Goal: Participate in discussion

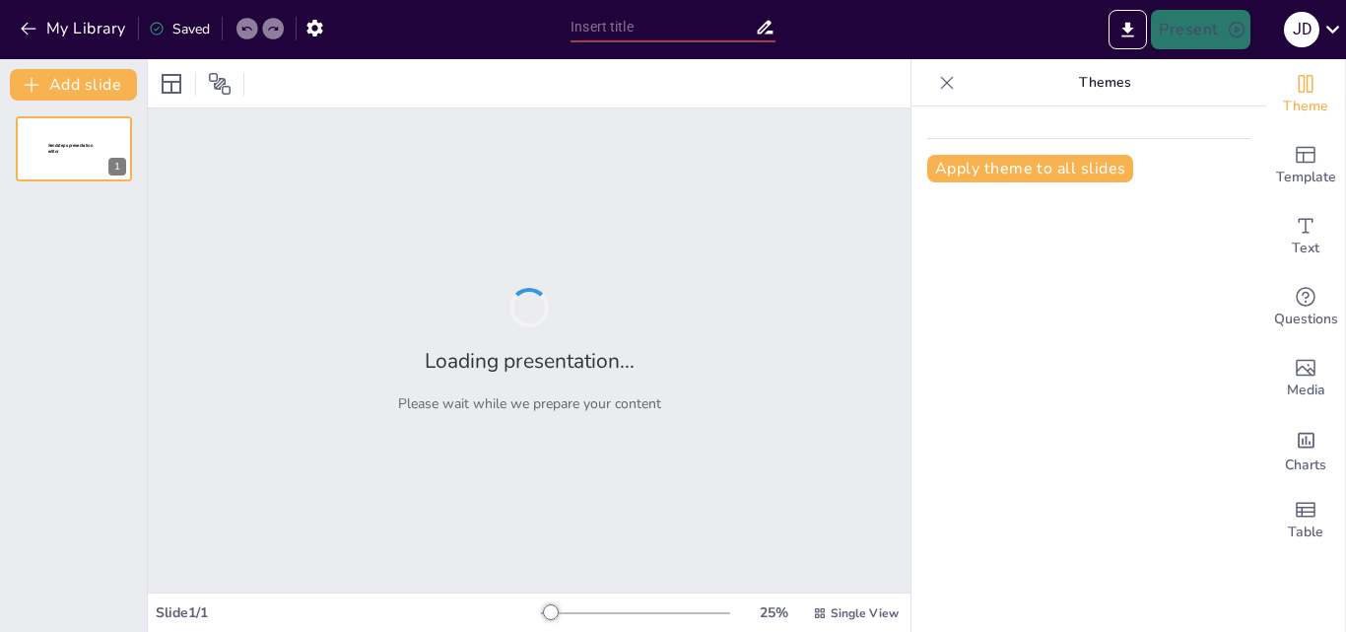
type input "Entender Antes de Ser Entendido: Aplicando el Hábito #5"
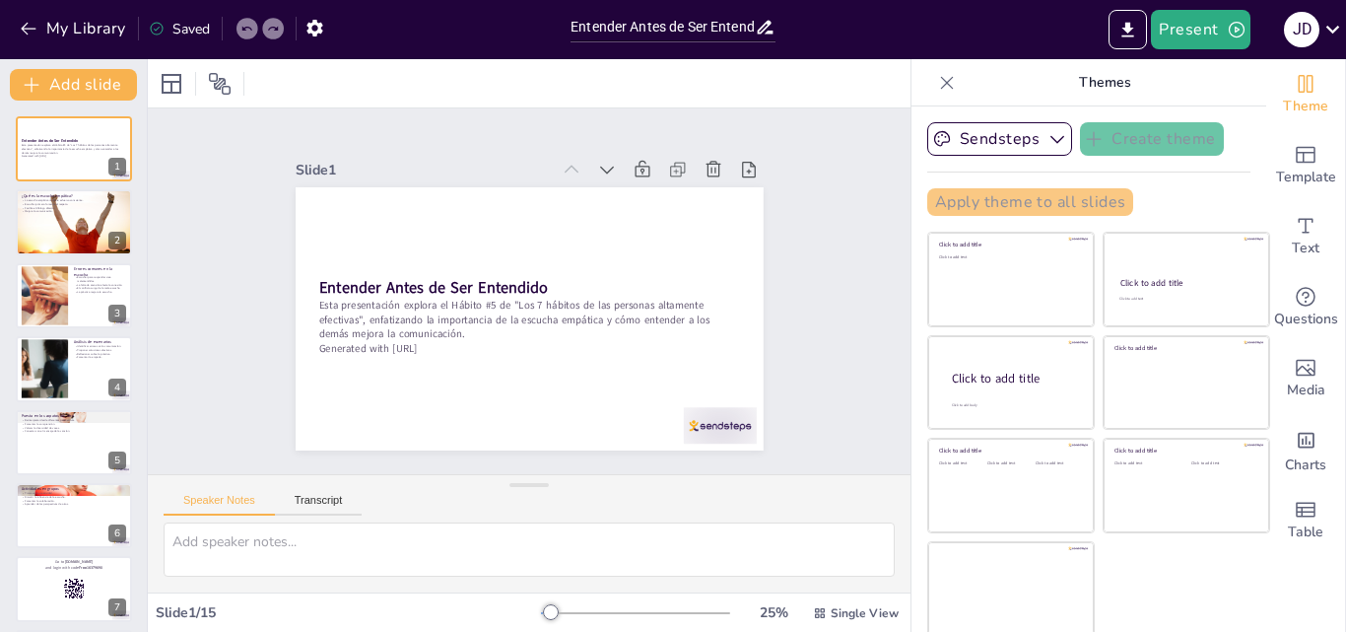
checkbox input "true"
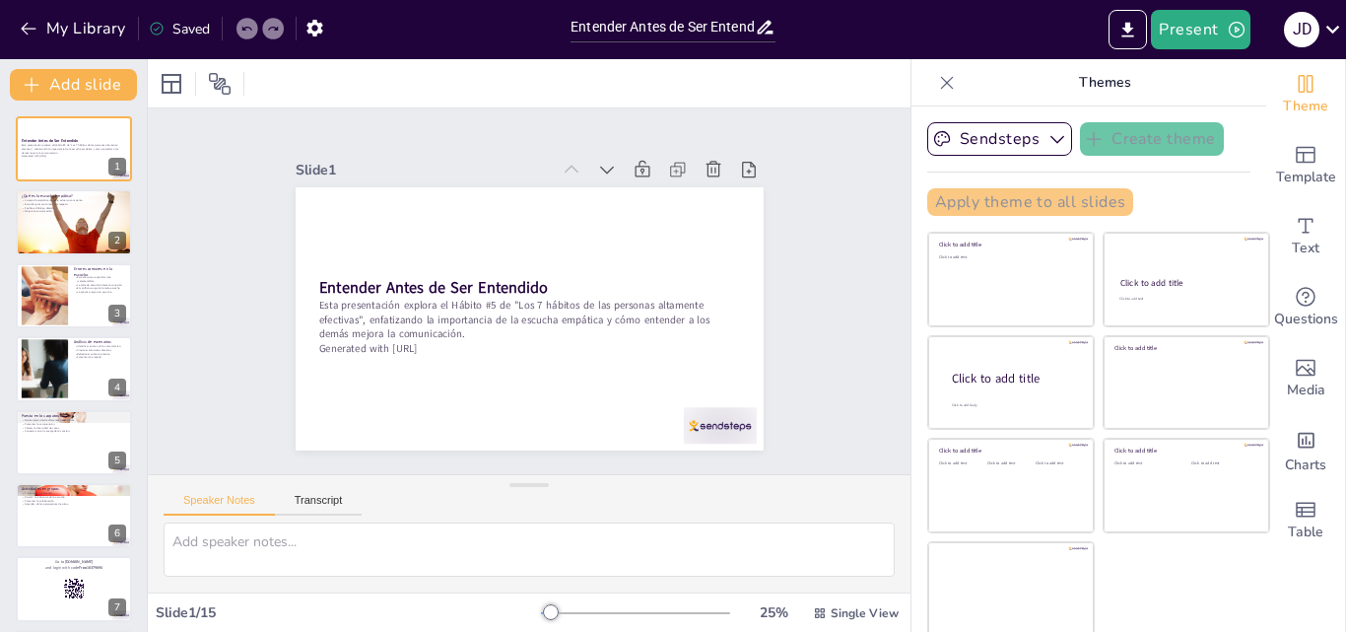
checkbox input "true"
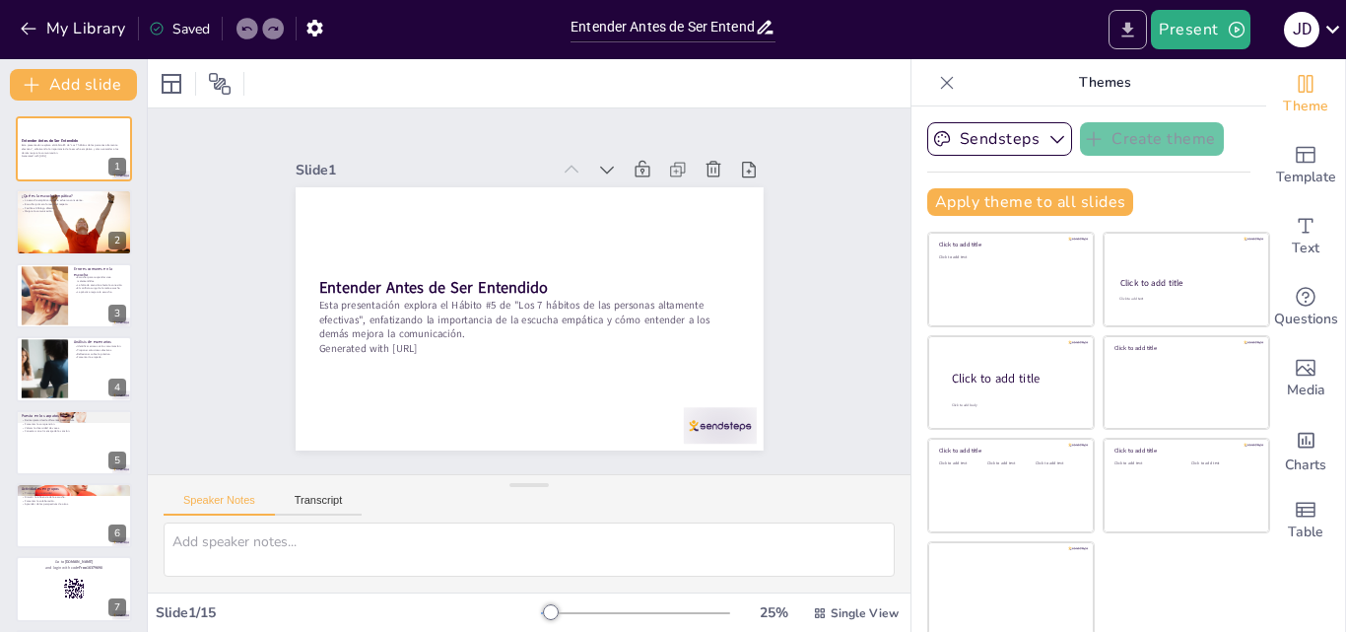
checkbox input "true"
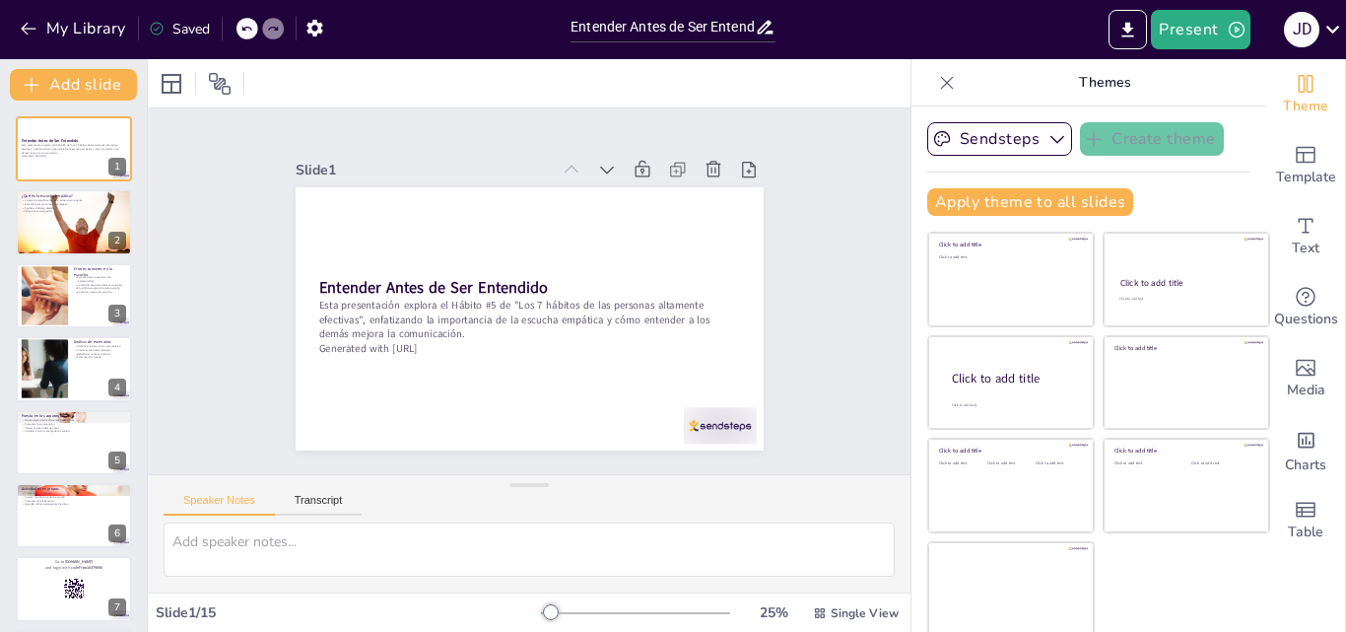
checkbox input "true"
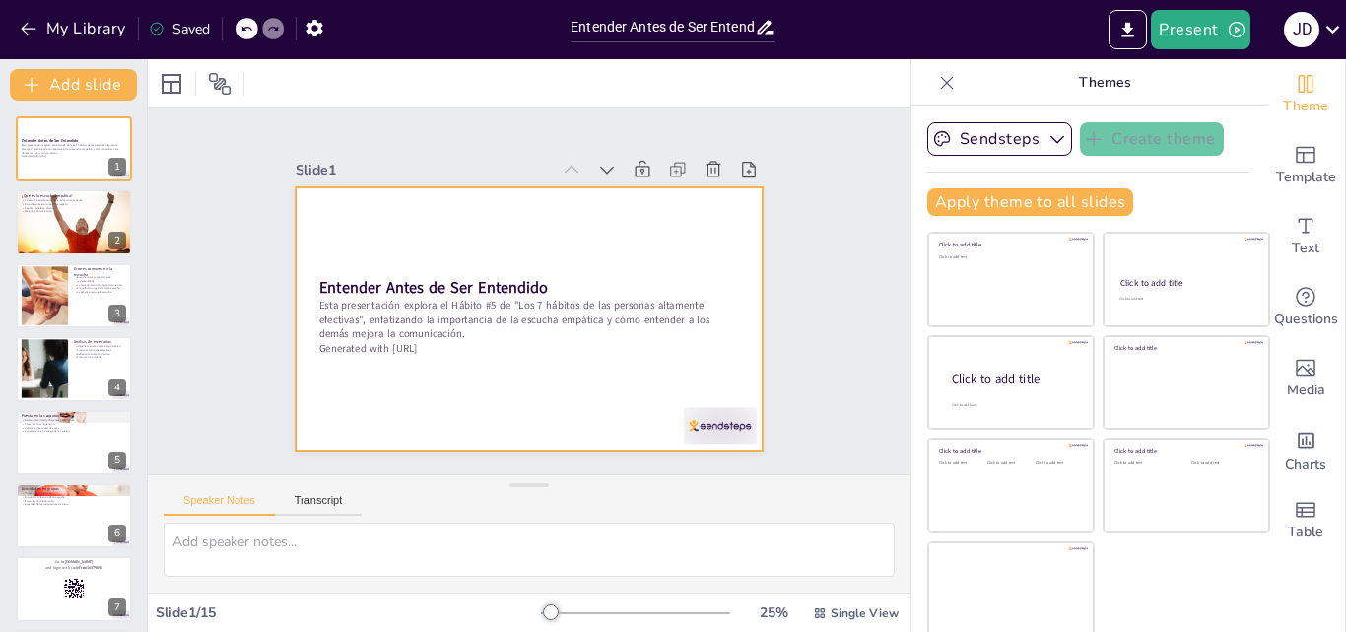
checkbox input "true"
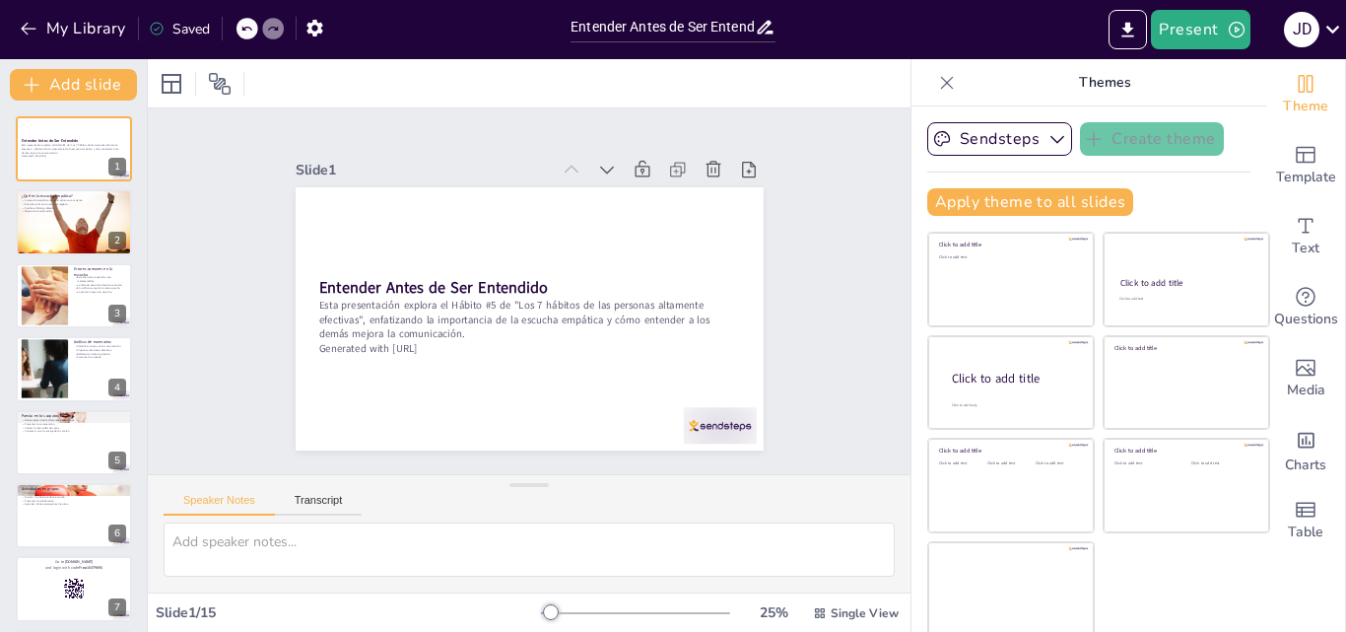
checkbox input "true"
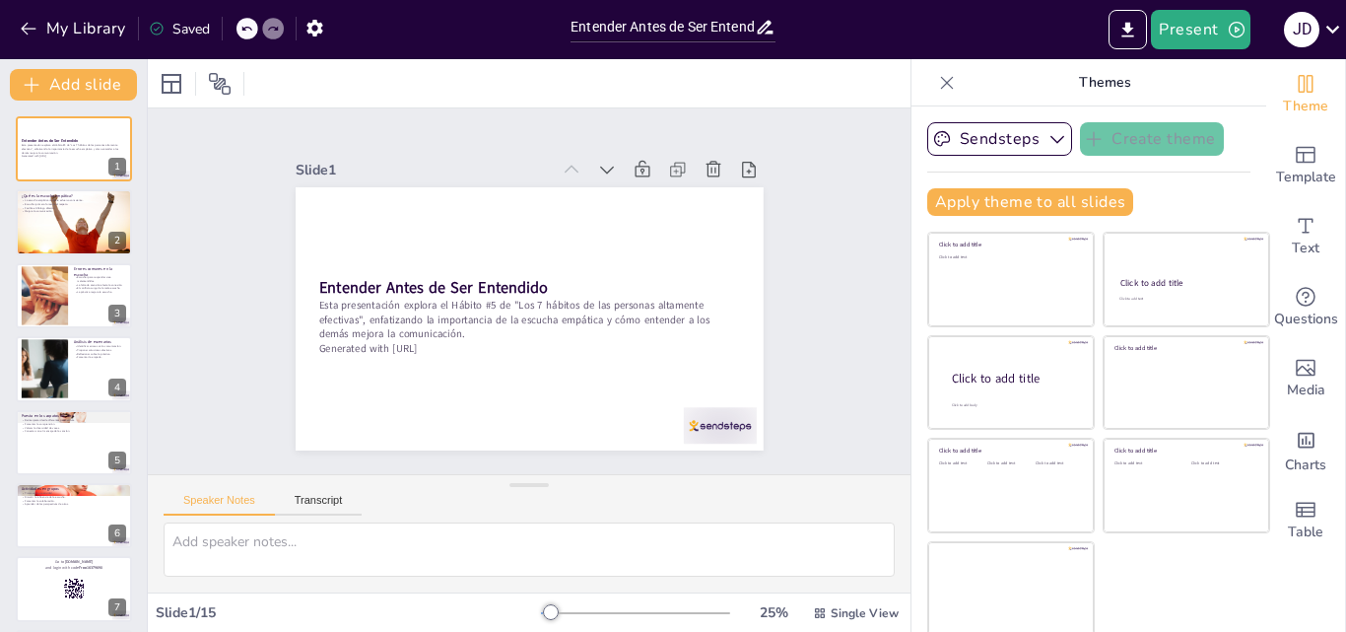
checkbox input "true"
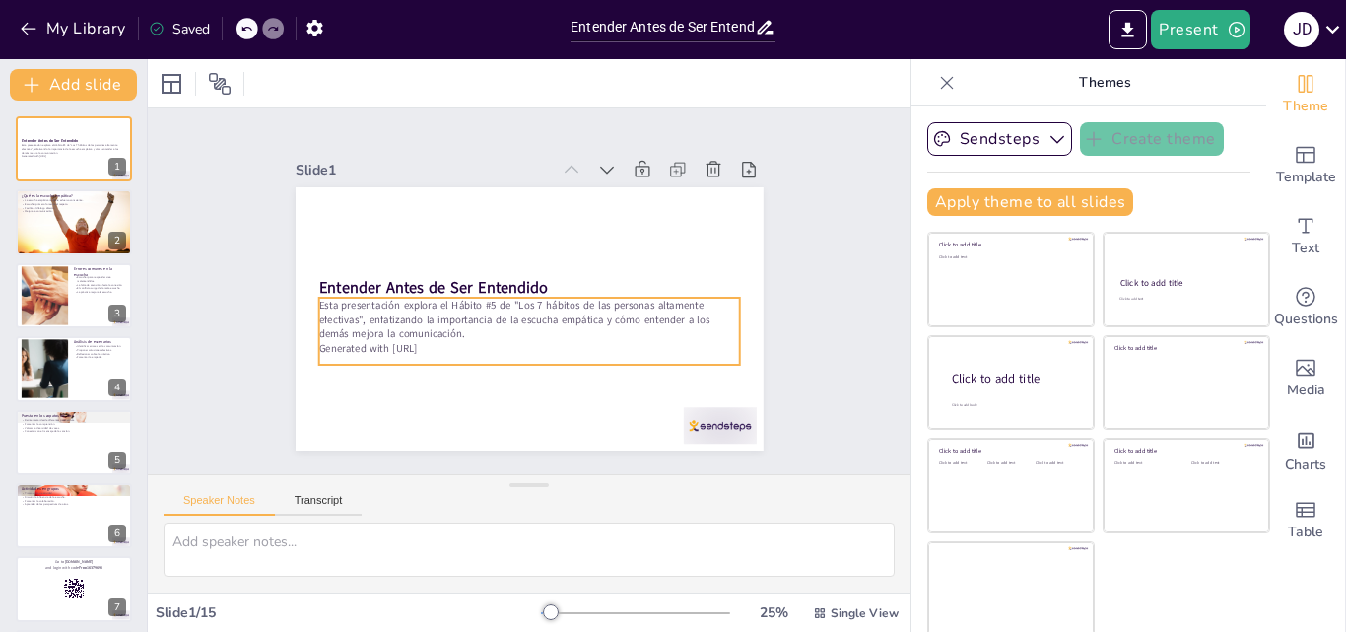
scroll to position [4, 0]
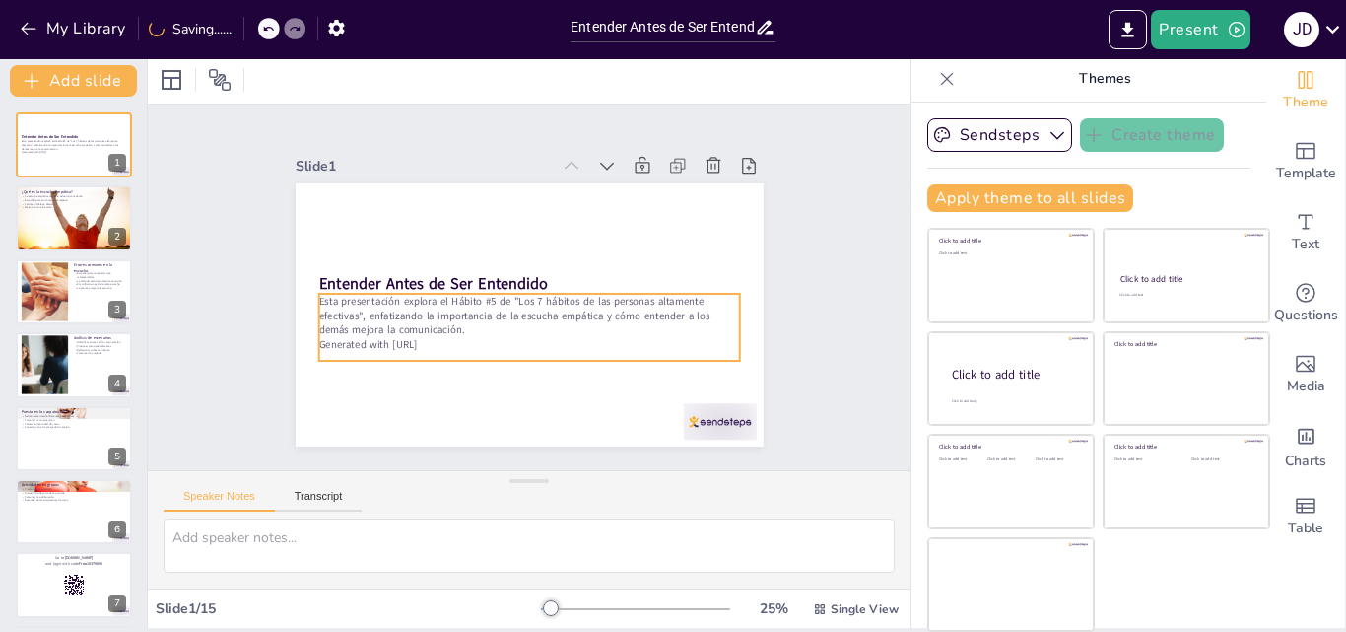
checkbox input "true"
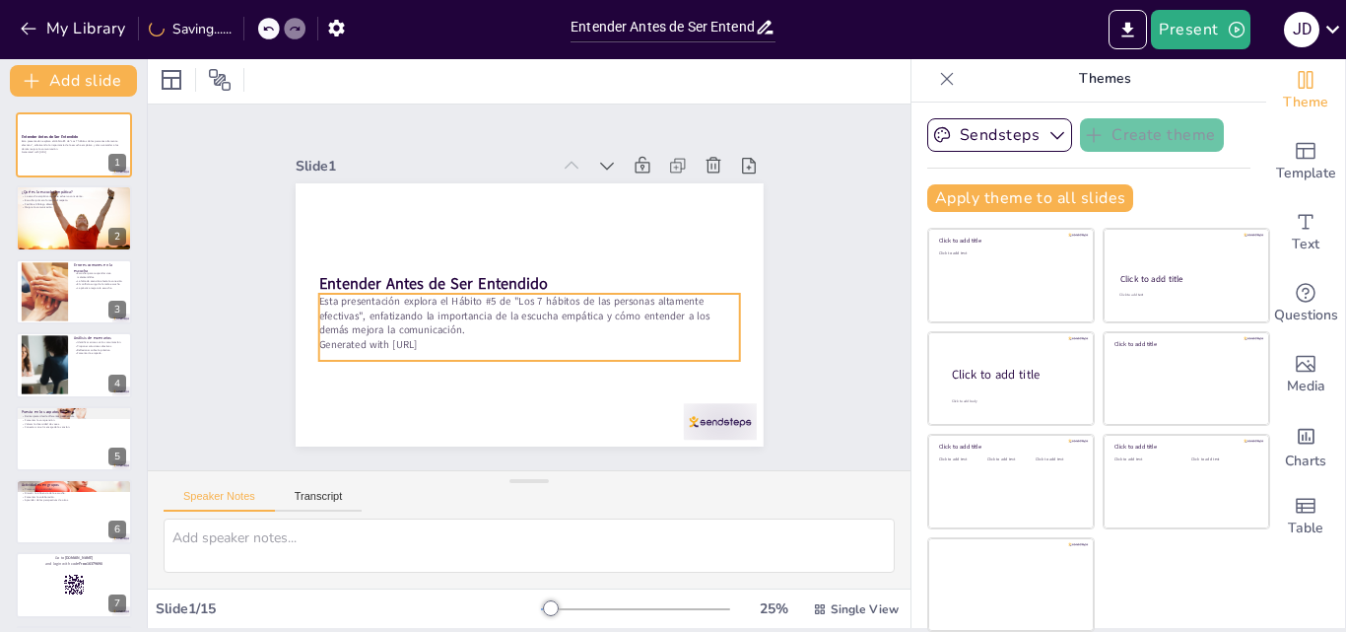
checkbox input "true"
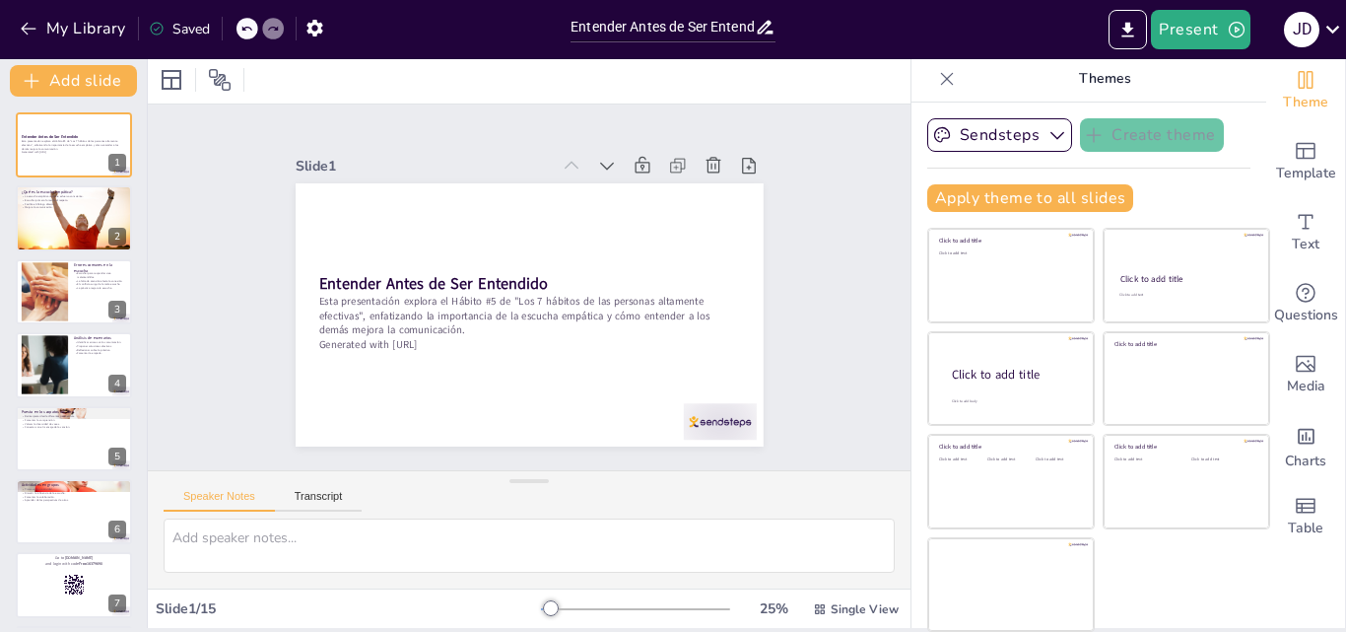
scroll to position [0, 0]
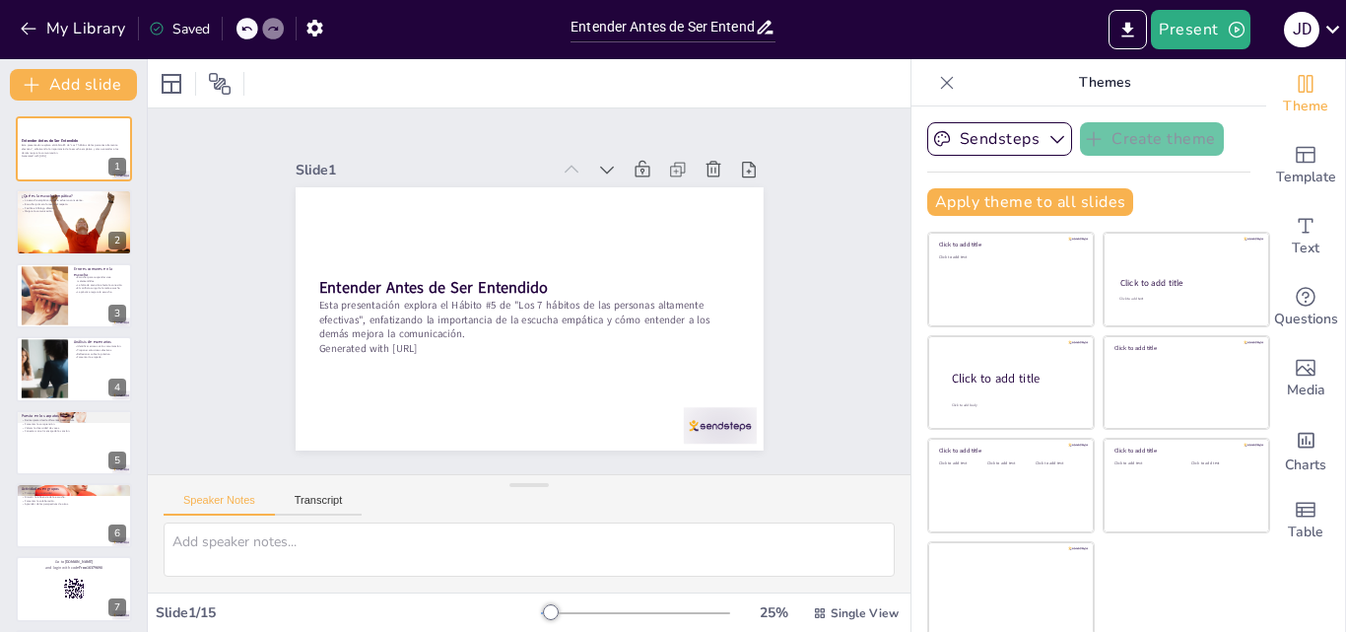
checkbox input "true"
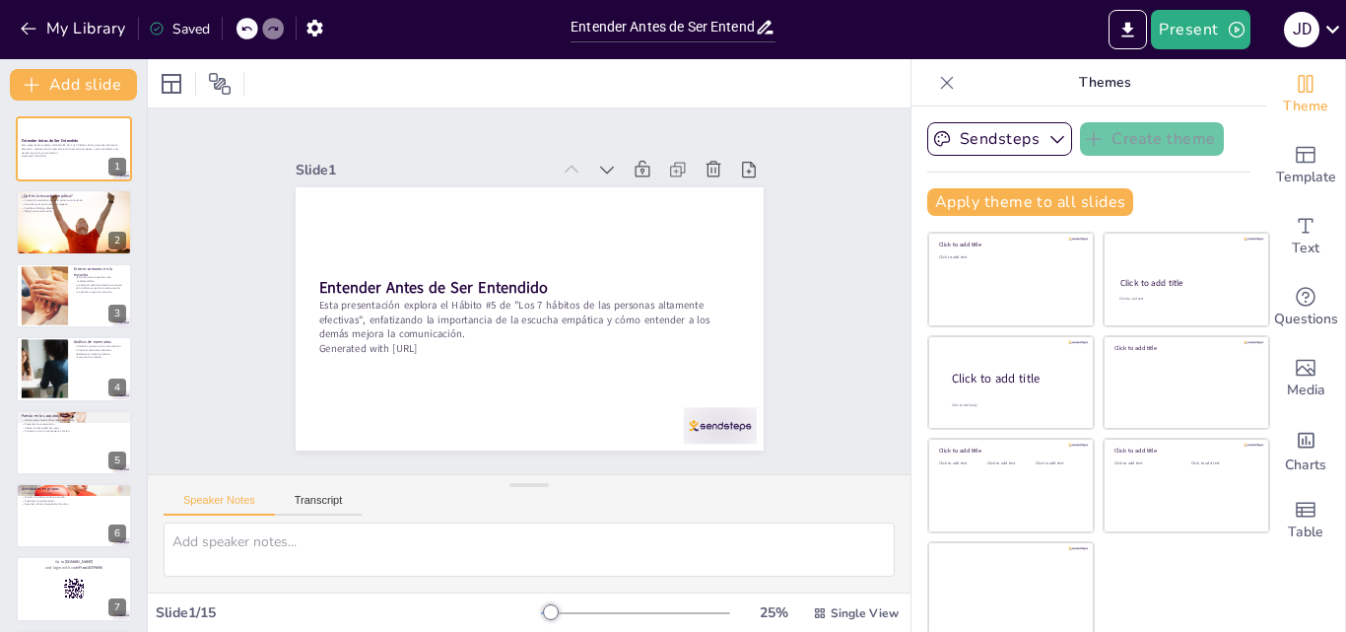
checkbox input "true"
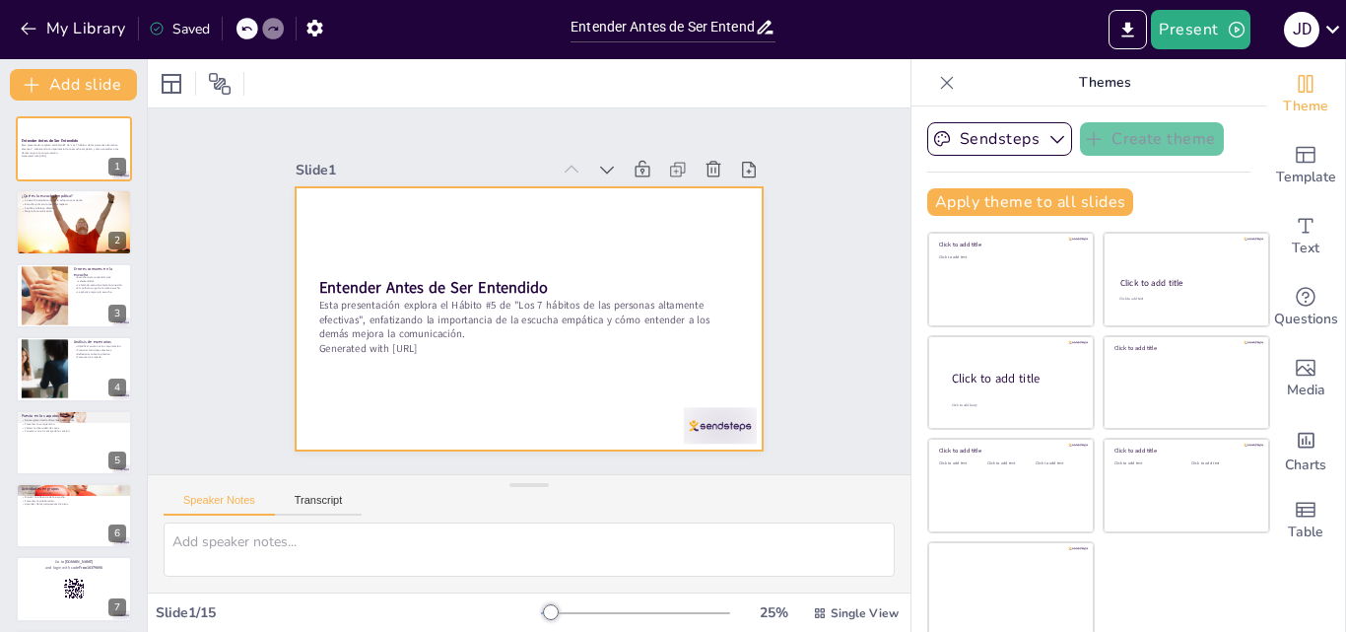
checkbox input "true"
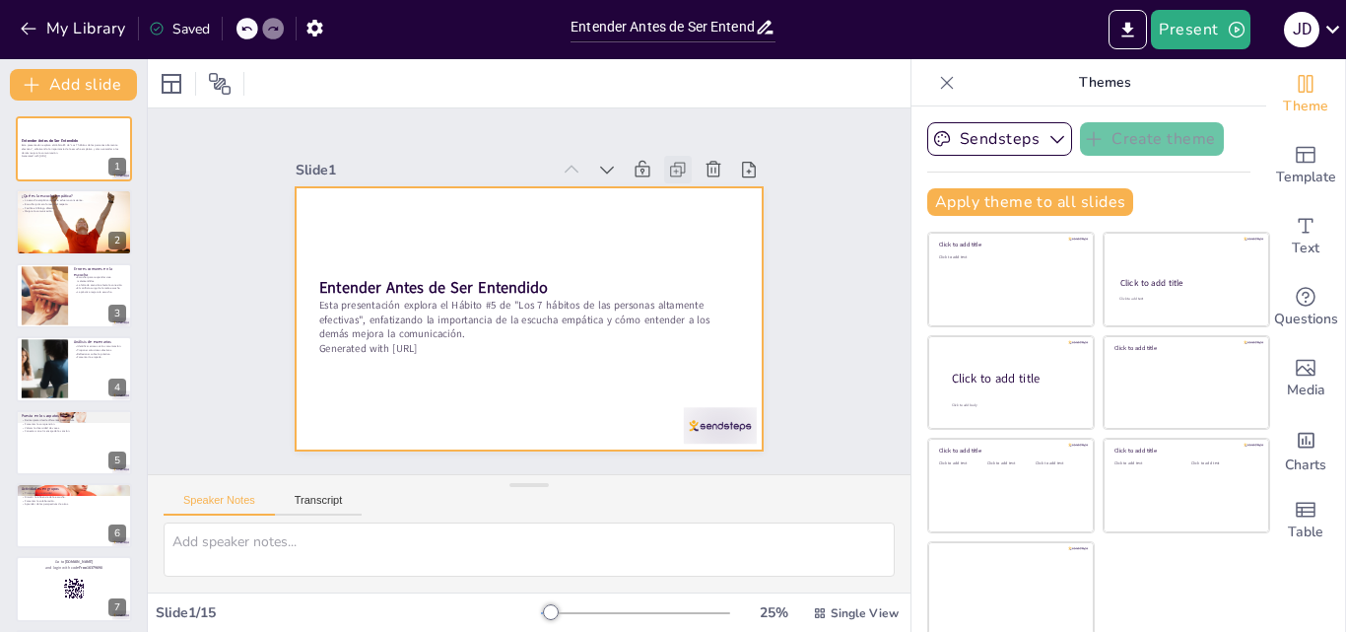
checkbox input "true"
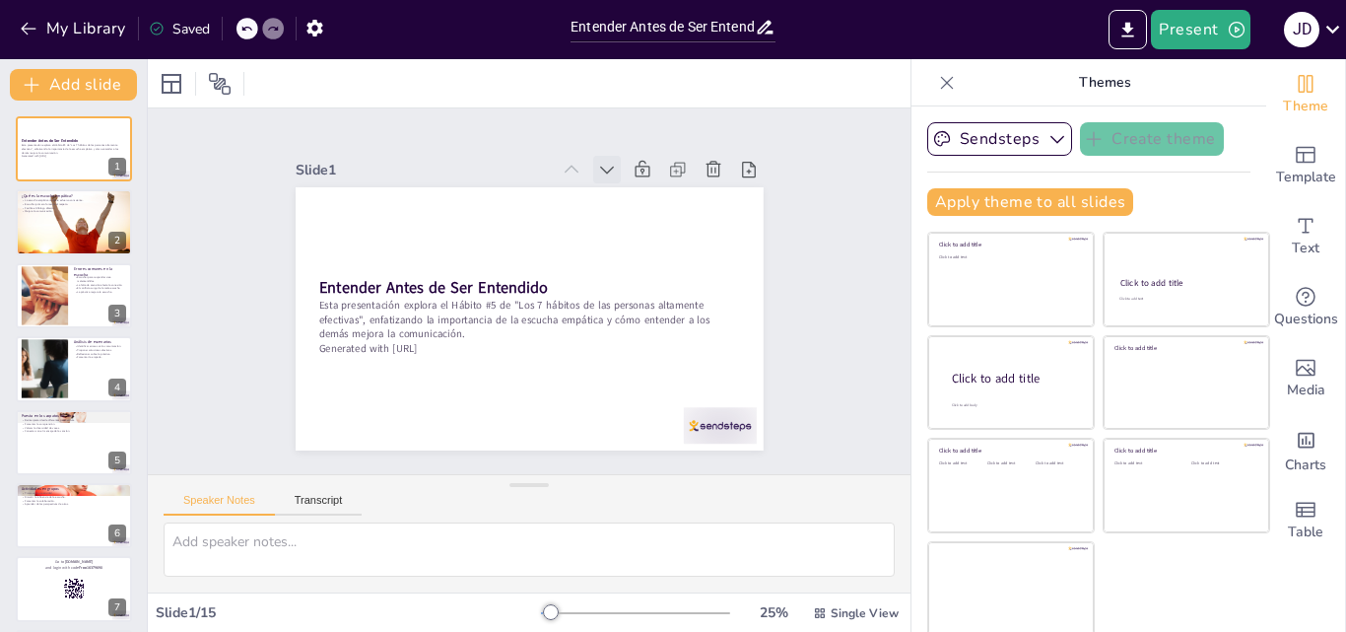
click at [619, 176] on icon at bounding box center [631, 188] width 24 height 24
checkbox input "true"
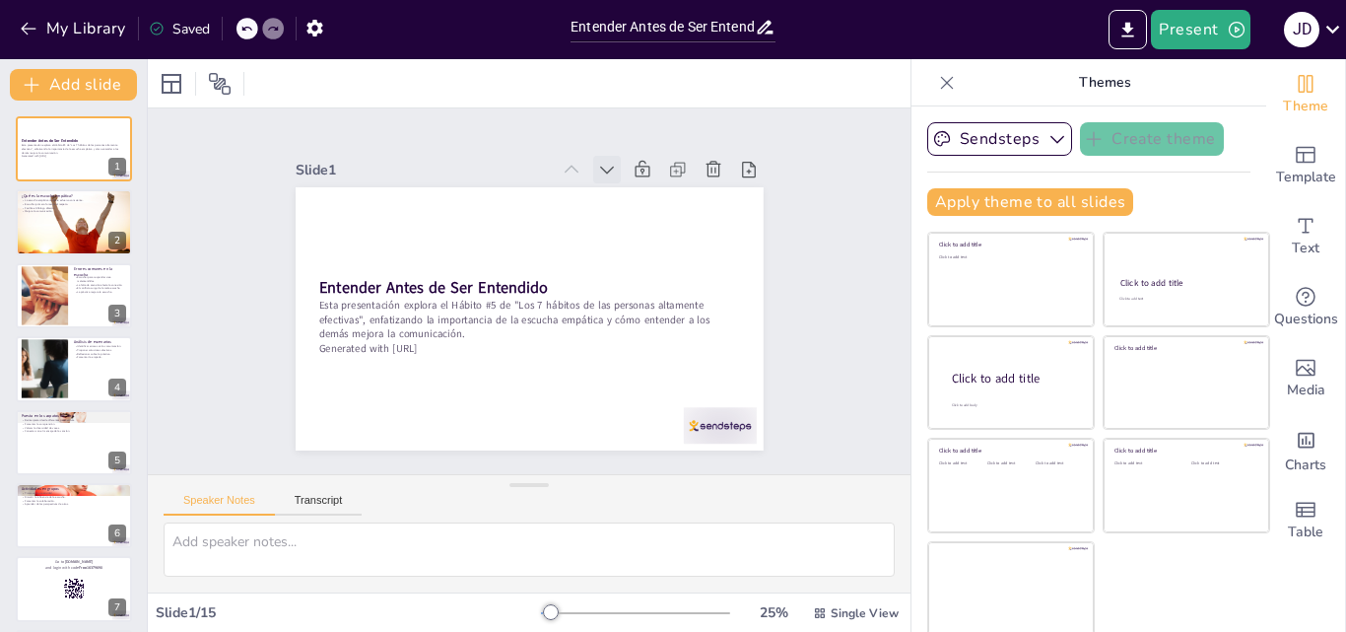
checkbox input "true"
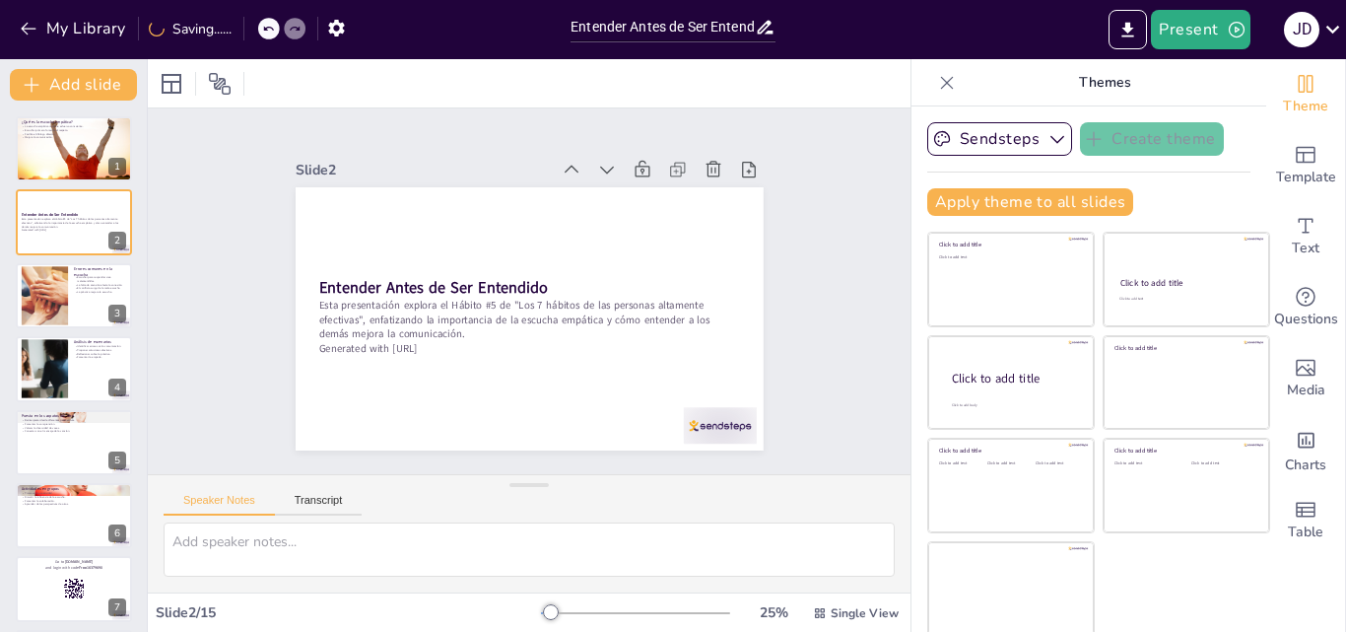
click at [609, 167] on icon at bounding box center [620, 178] width 22 height 22
checkbox input "true"
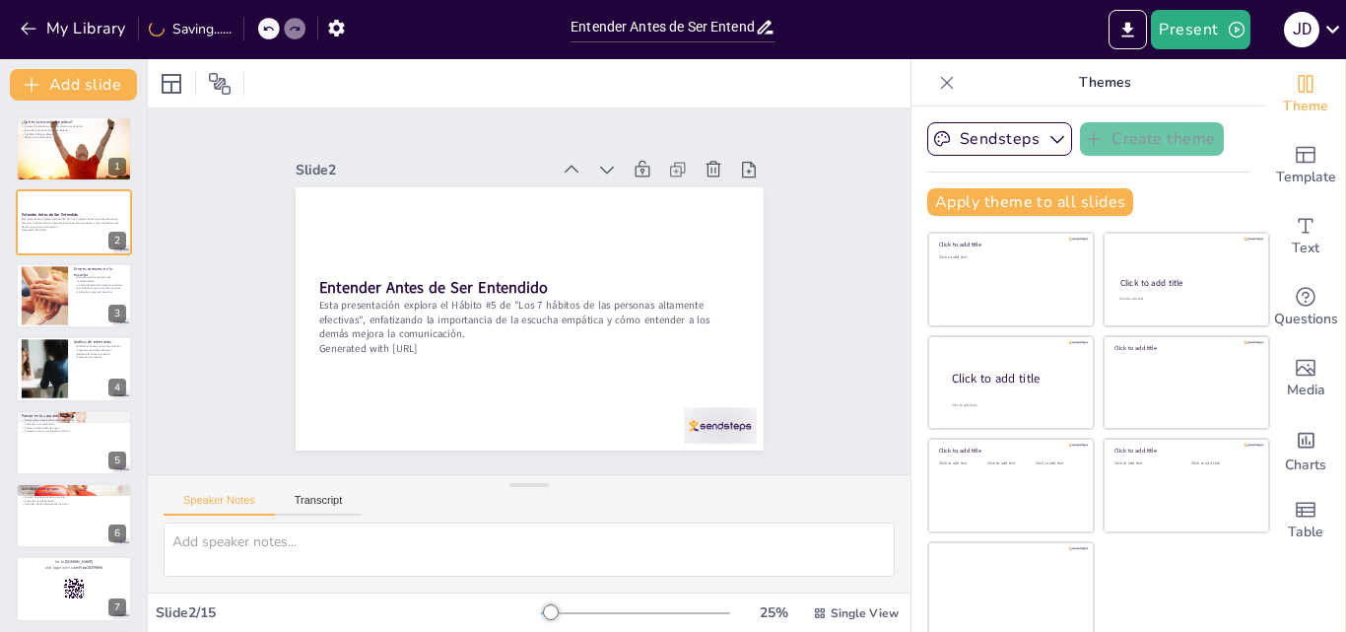
checkbox input "true"
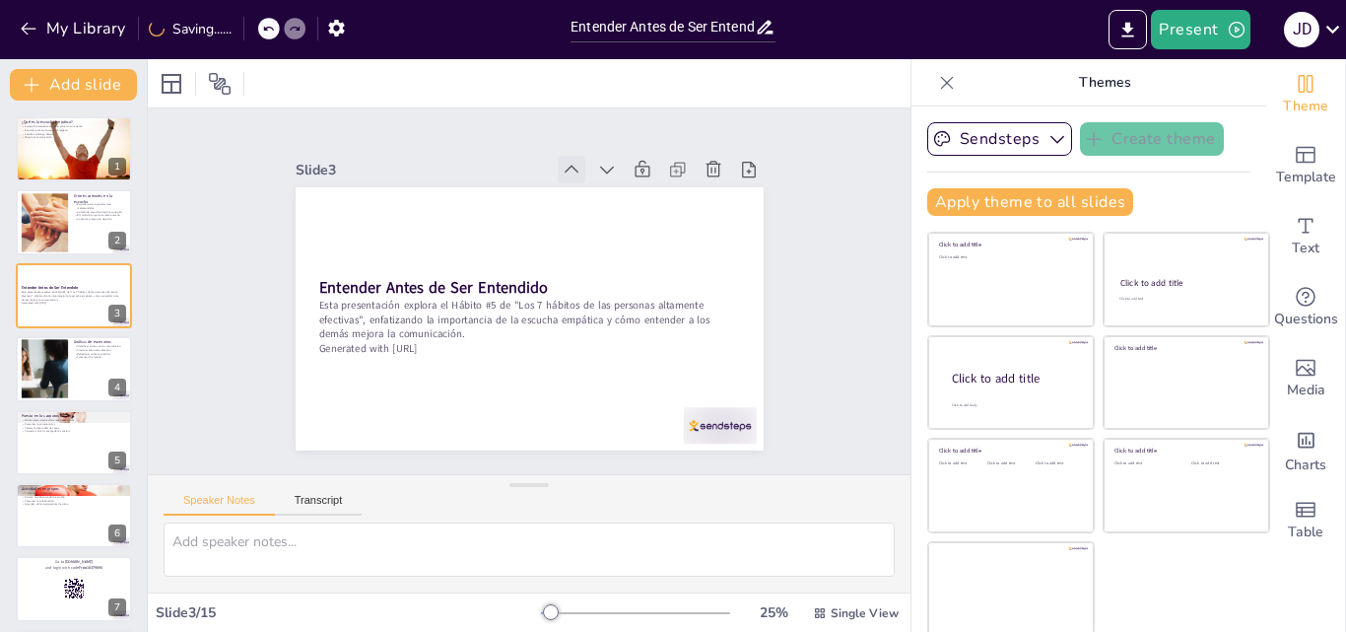
click at [600, 182] on icon at bounding box center [607, 187] width 15 height 11
checkbox input "true"
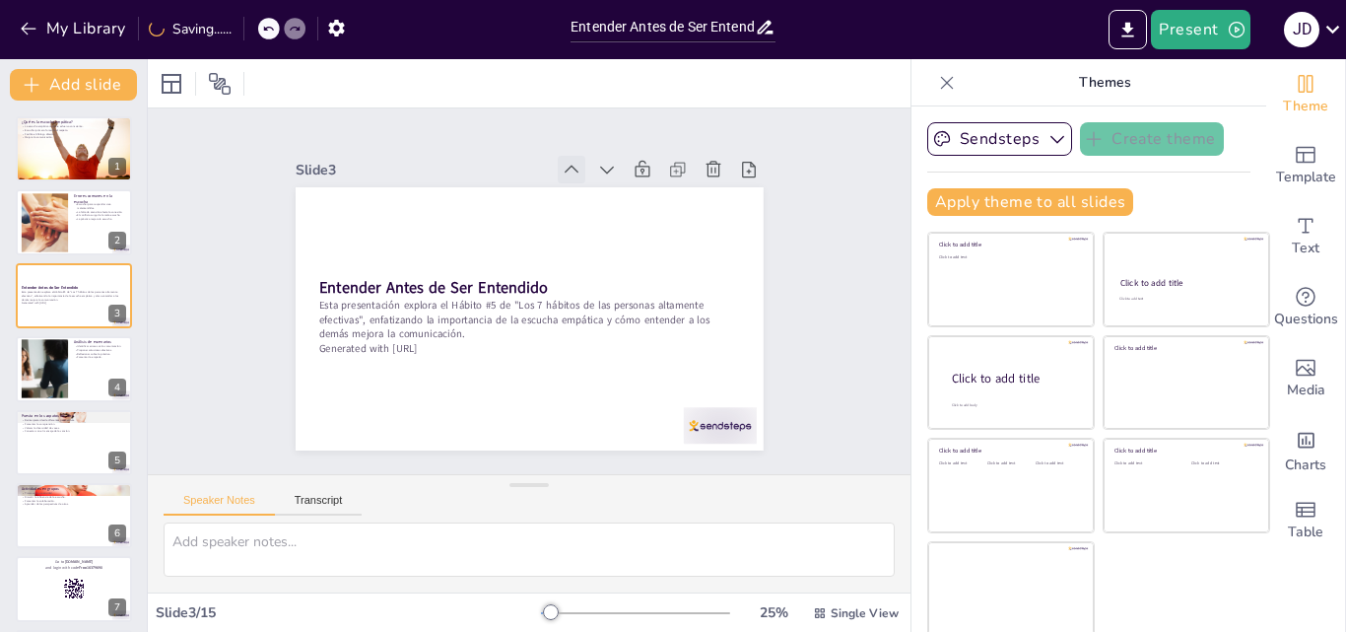
checkbox input "true"
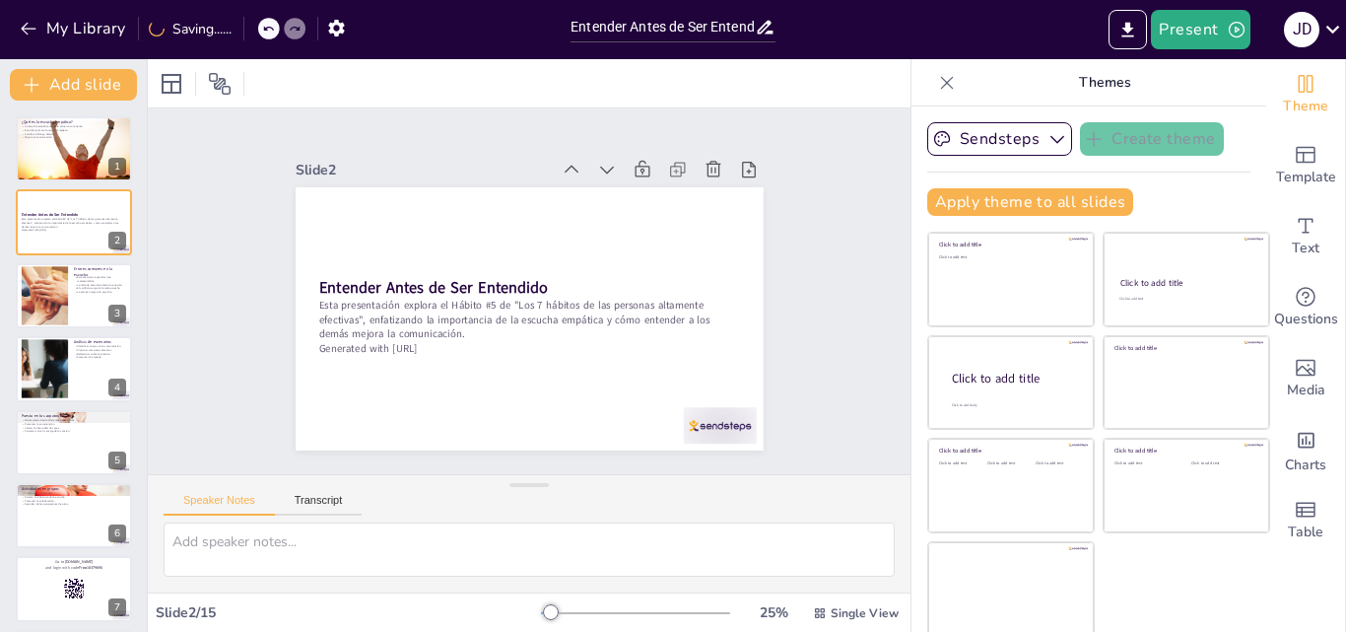
click at [589, 175] on icon at bounding box center [596, 180] width 15 height 10
checkbox input "true"
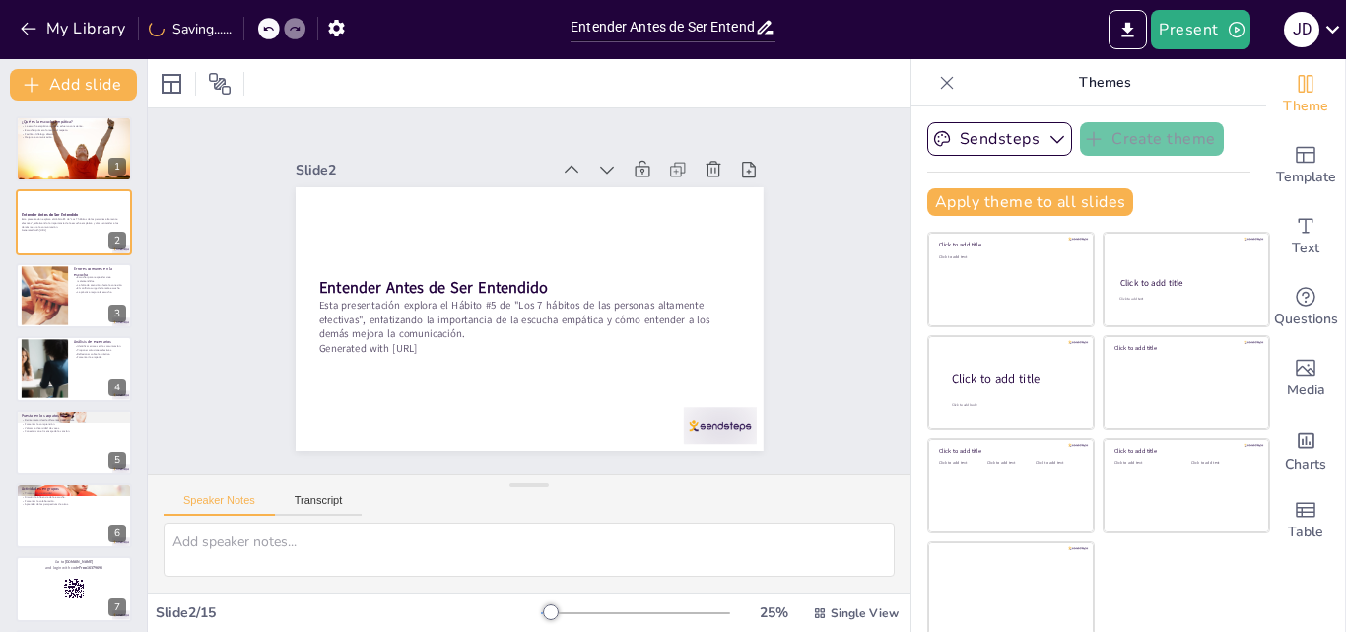
checkbox input "true"
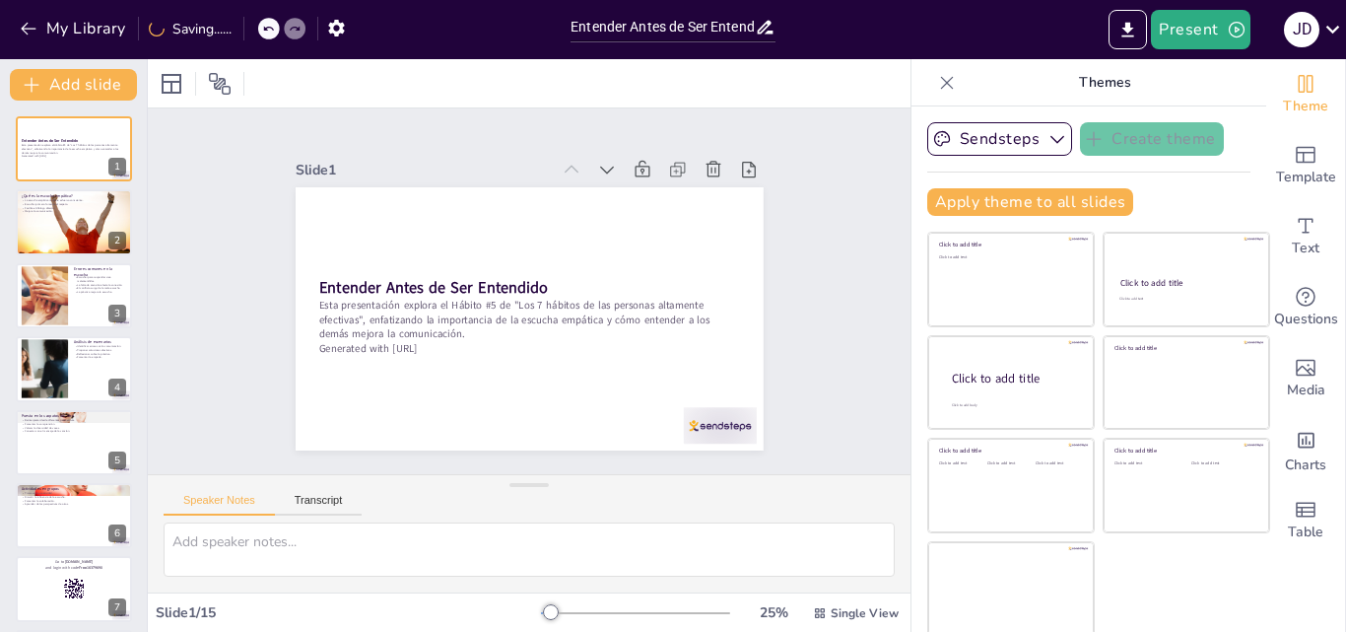
checkbox input "true"
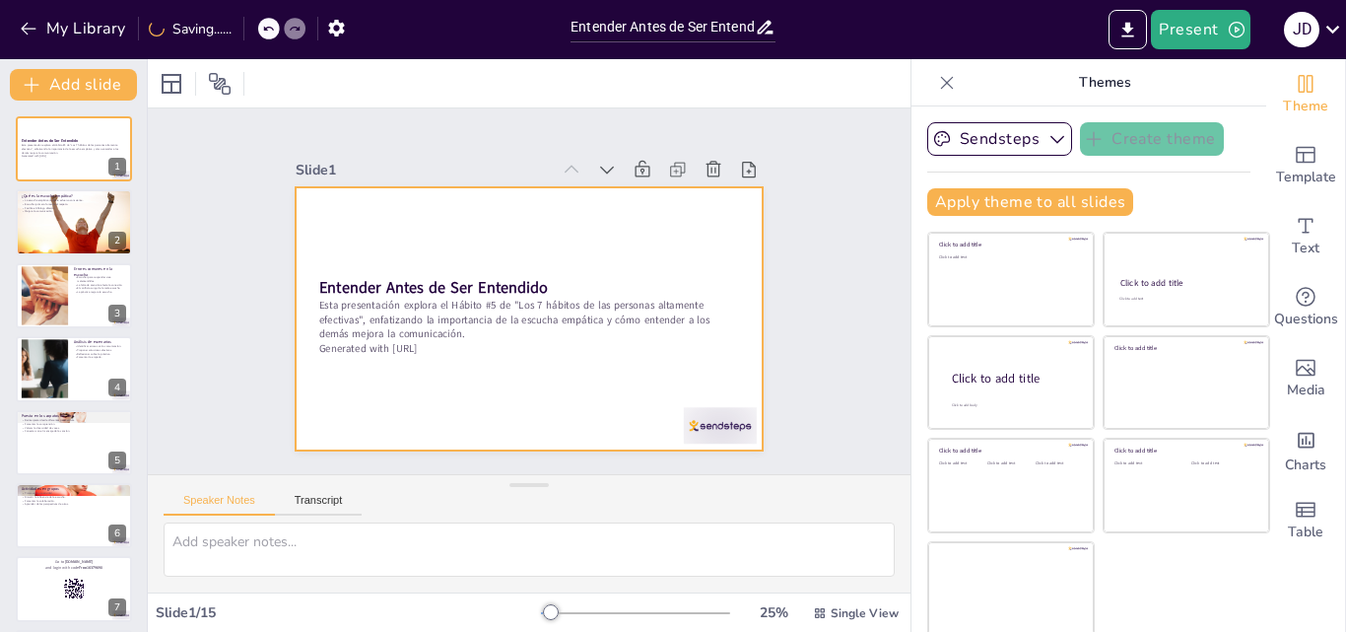
checkbox input "true"
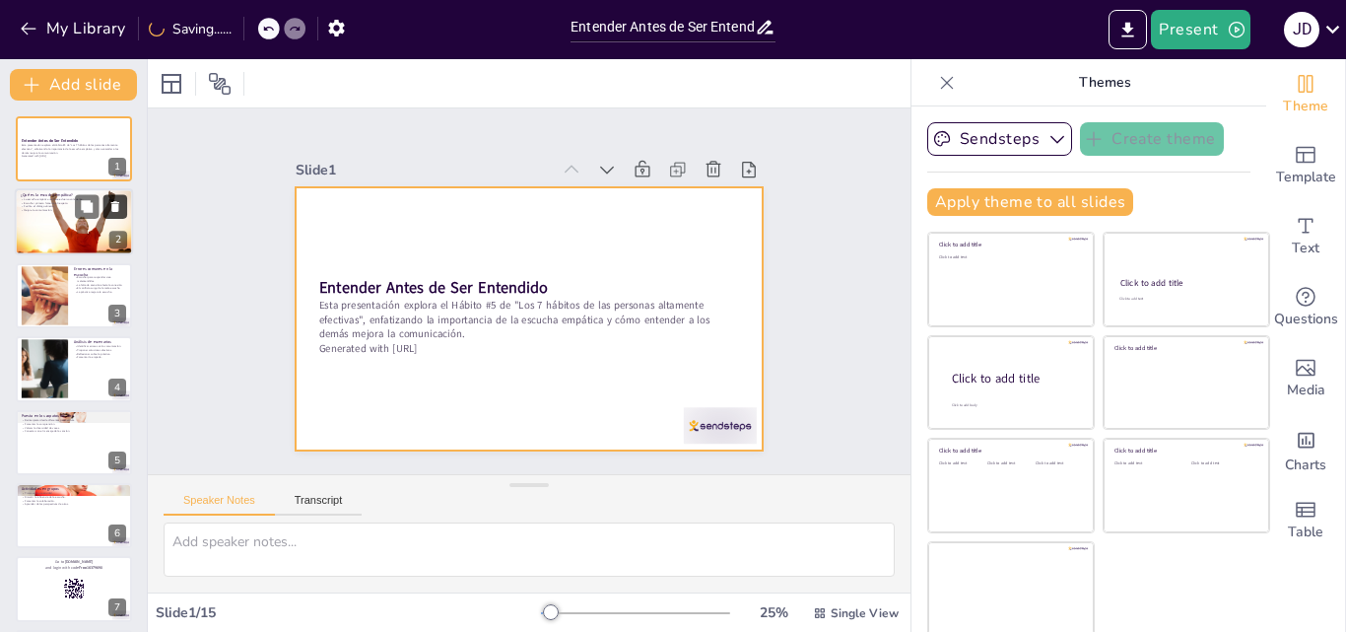
checkbox input "true"
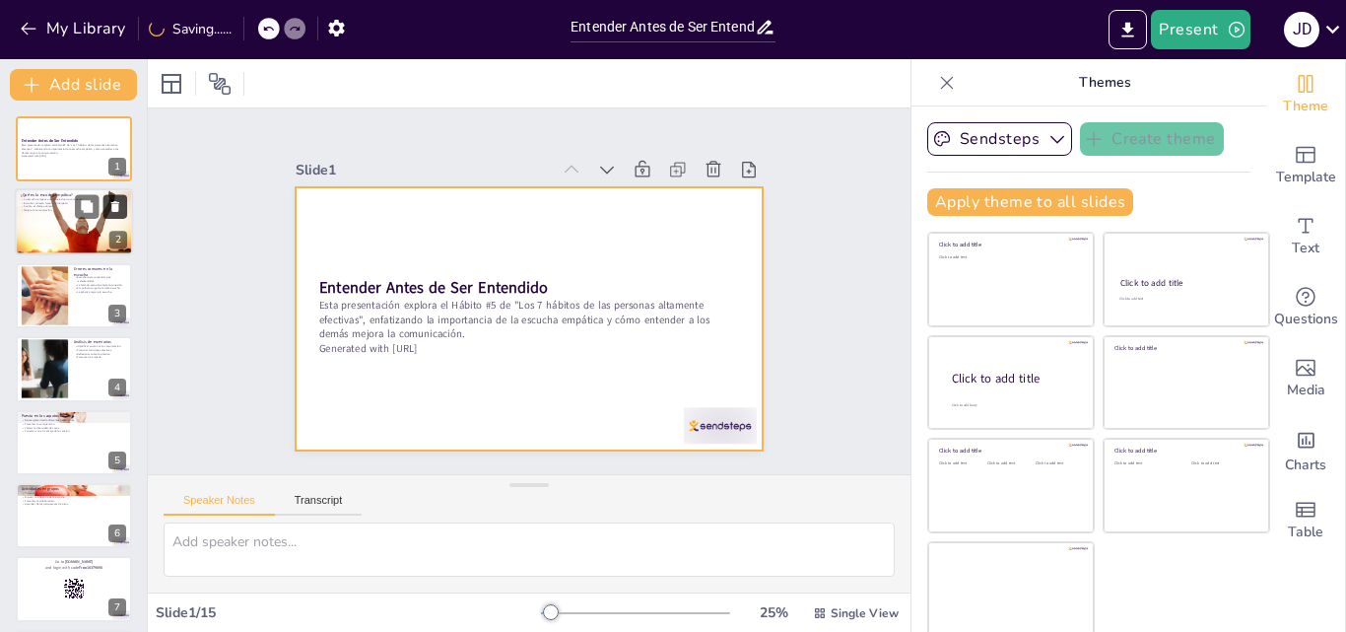
checkbox input "true"
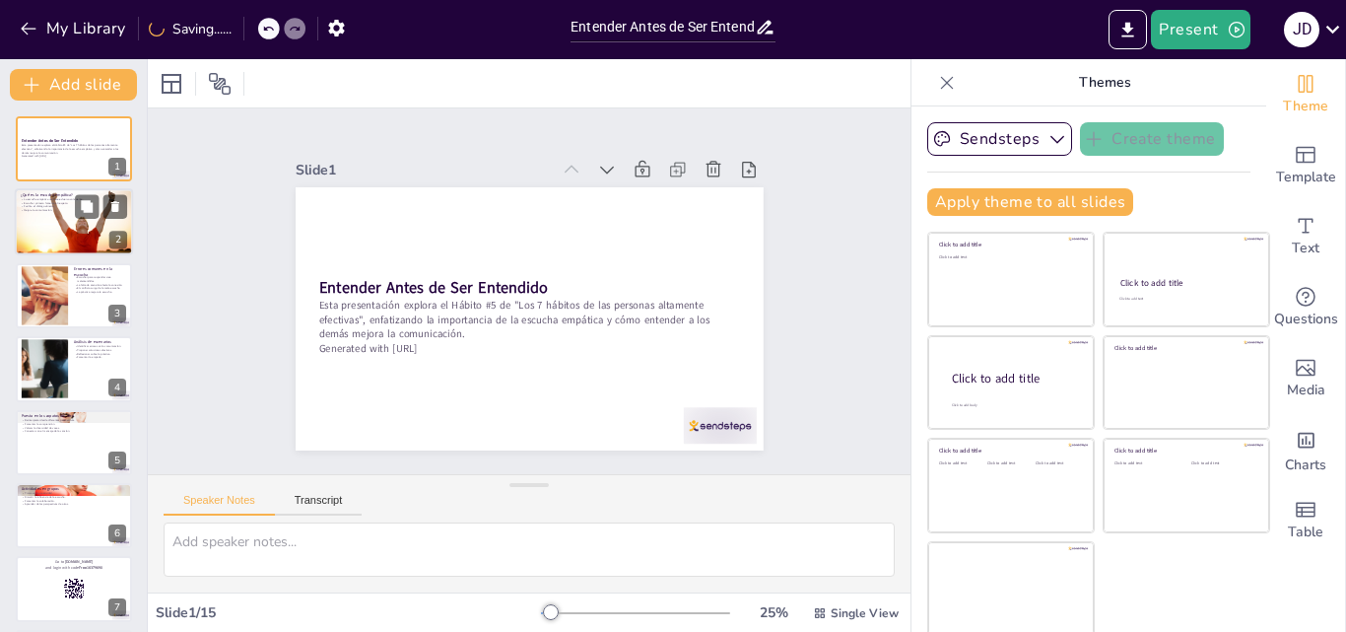
click at [100, 208] on div at bounding box center [101, 207] width 52 height 24
type textarea "La escucha empática no es algo que sucede naturalmente; requiere un esfuerzo in…"
checkbox input "true"
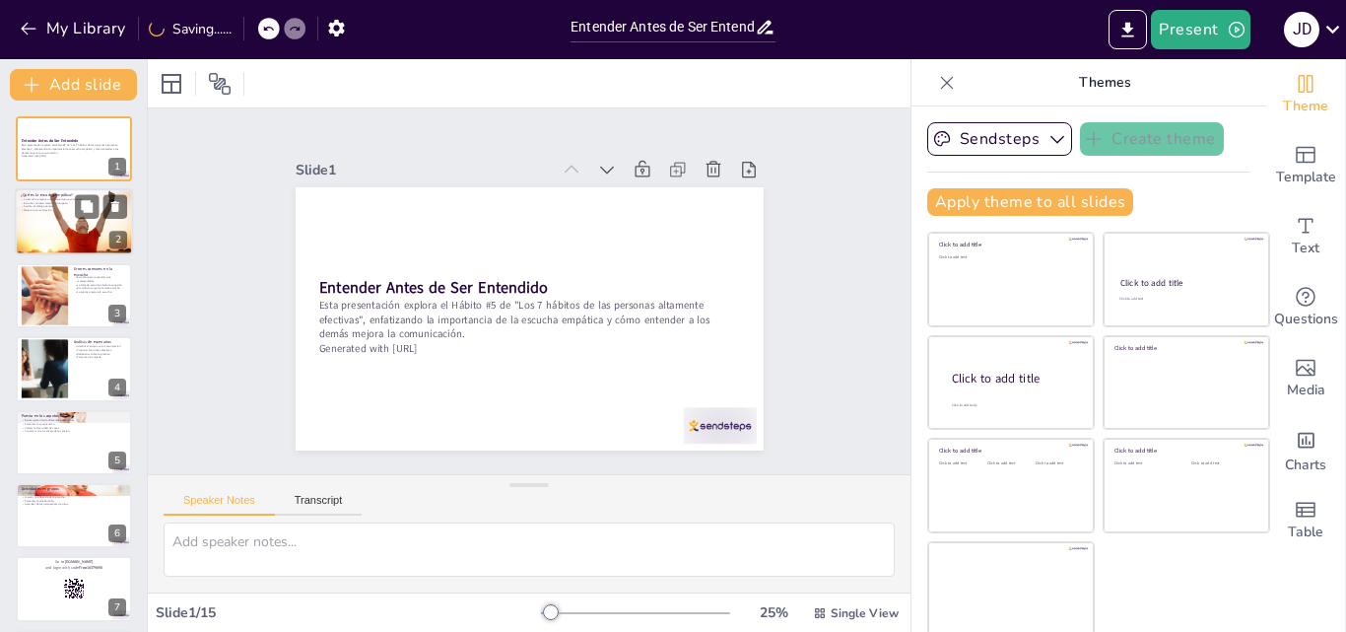
checkbox input "true"
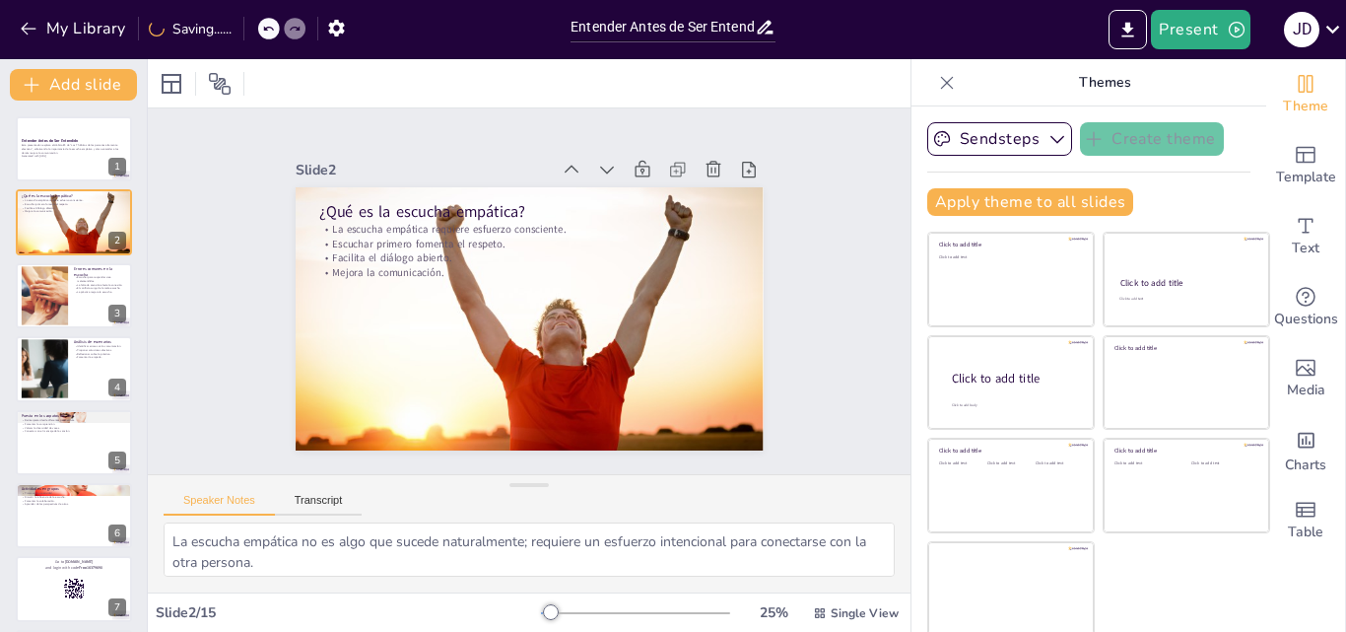
checkbox input "true"
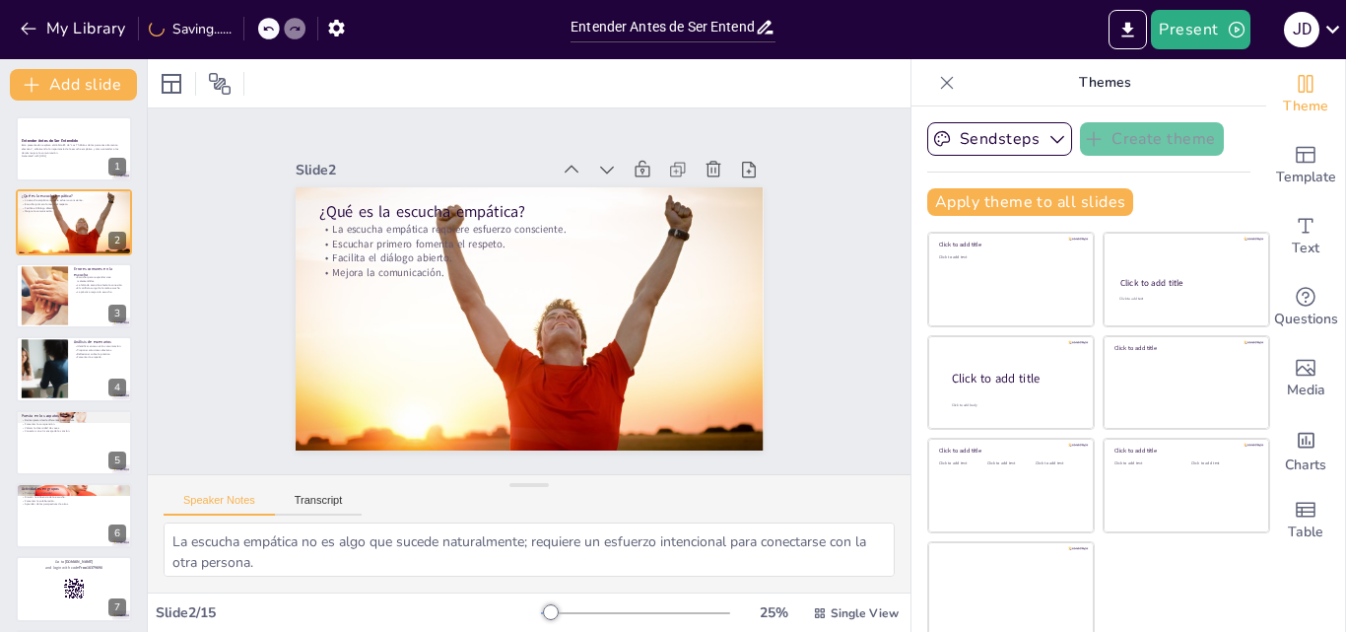
checkbox input "true"
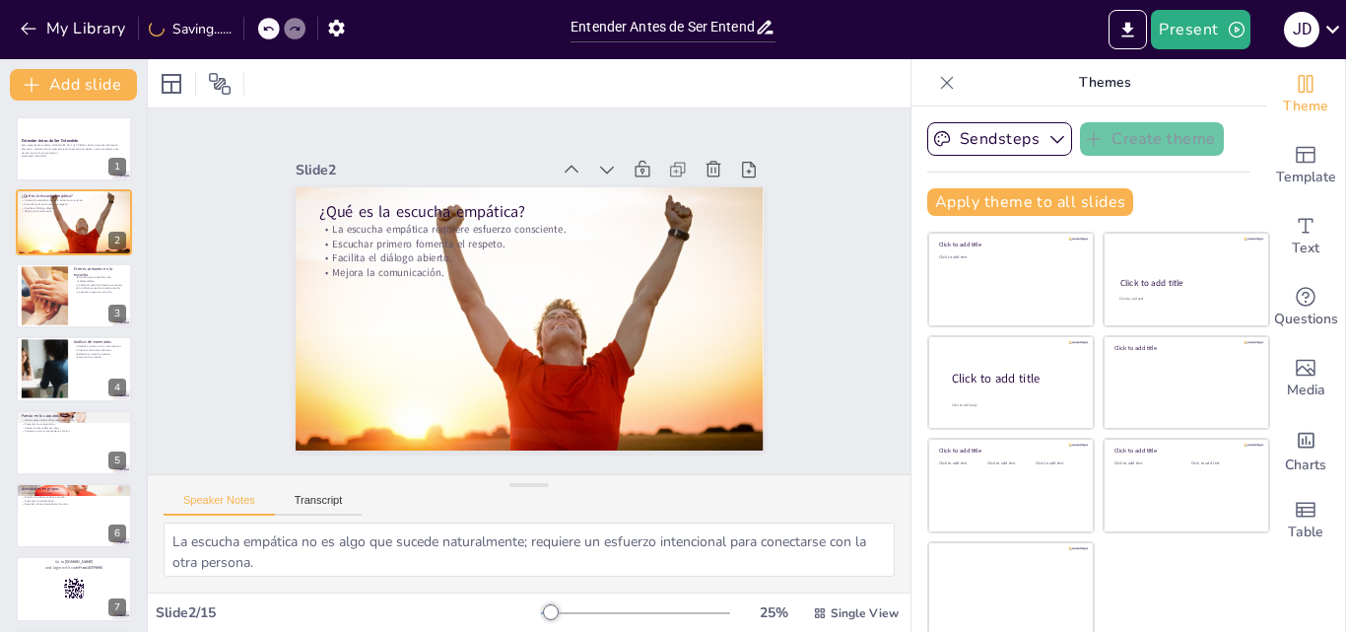
checkbox input "true"
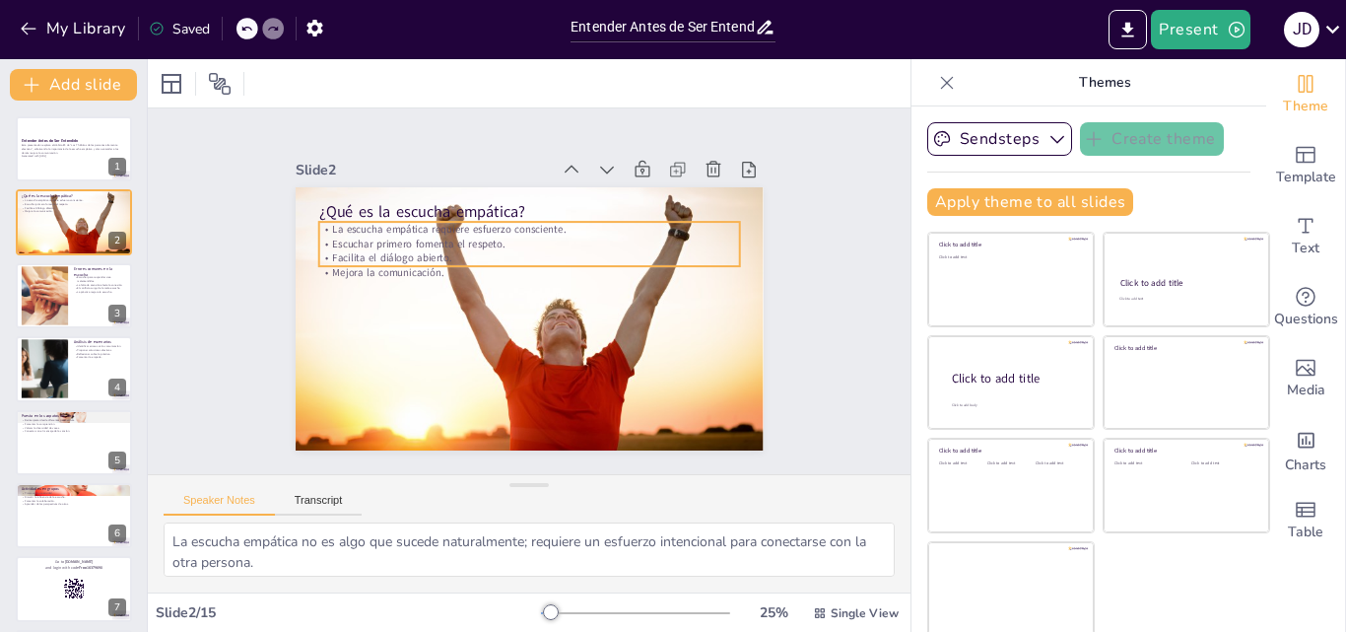
checkbox input "true"
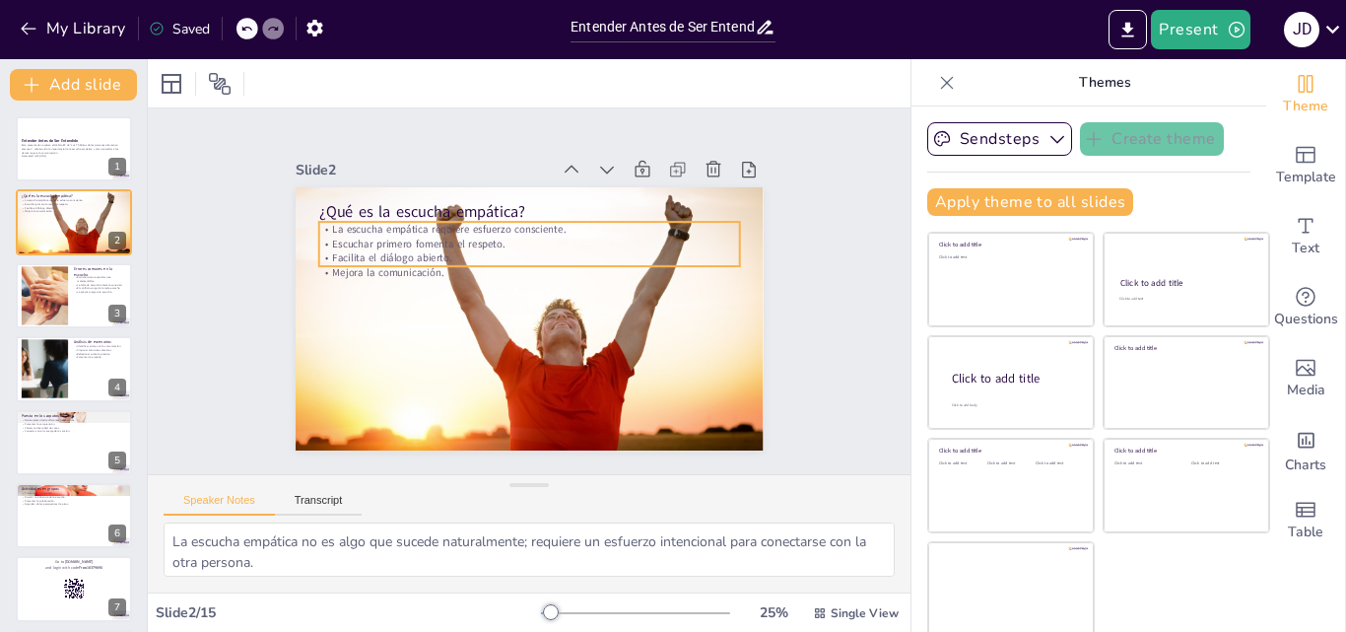
checkbox input "true"
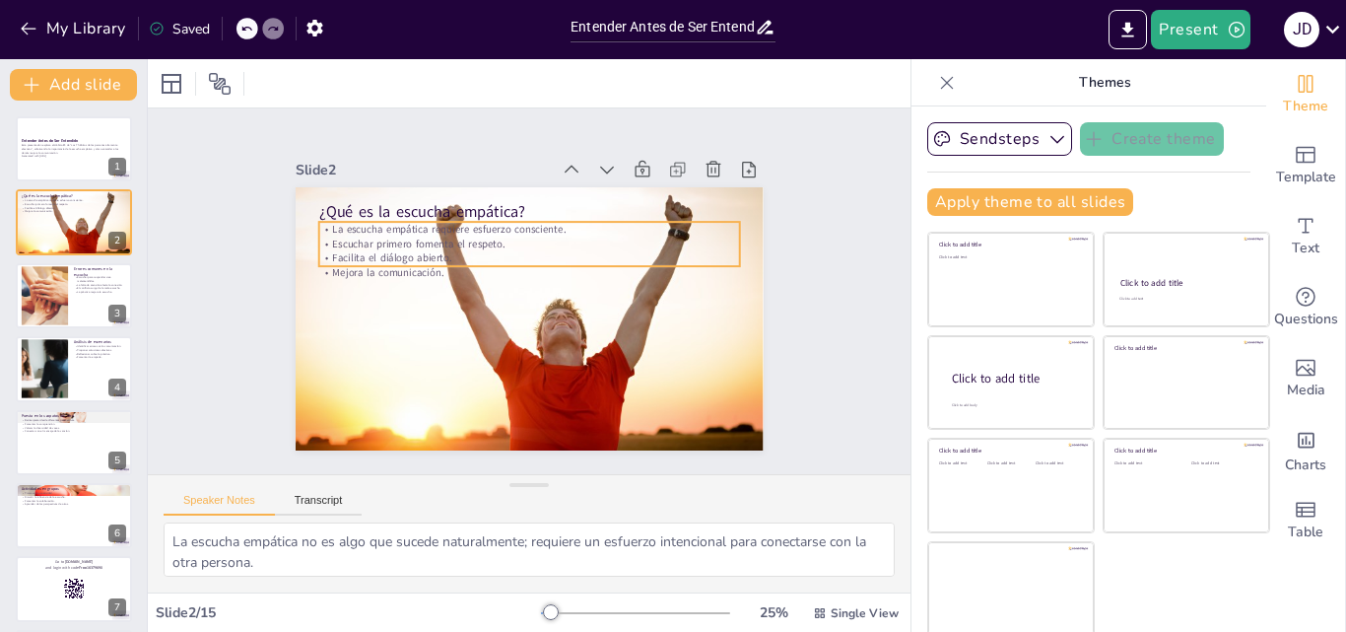
checkbox input "true"
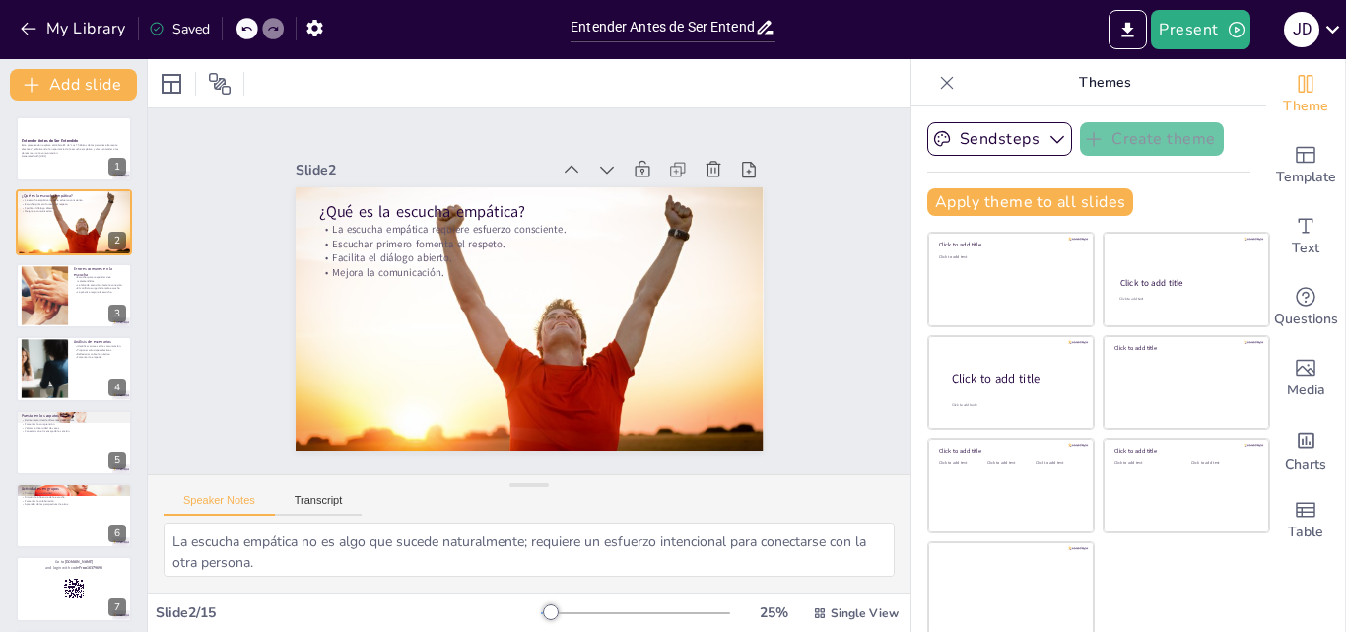
checkbox input "true"
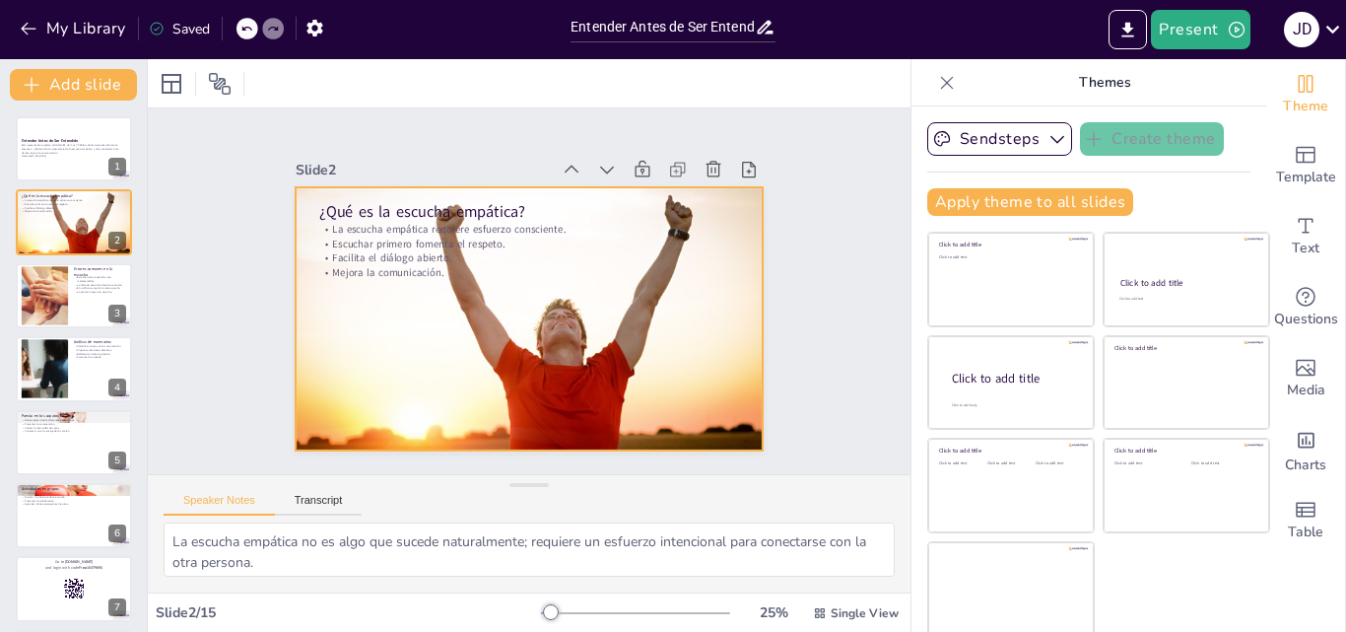
checkbox input "true"
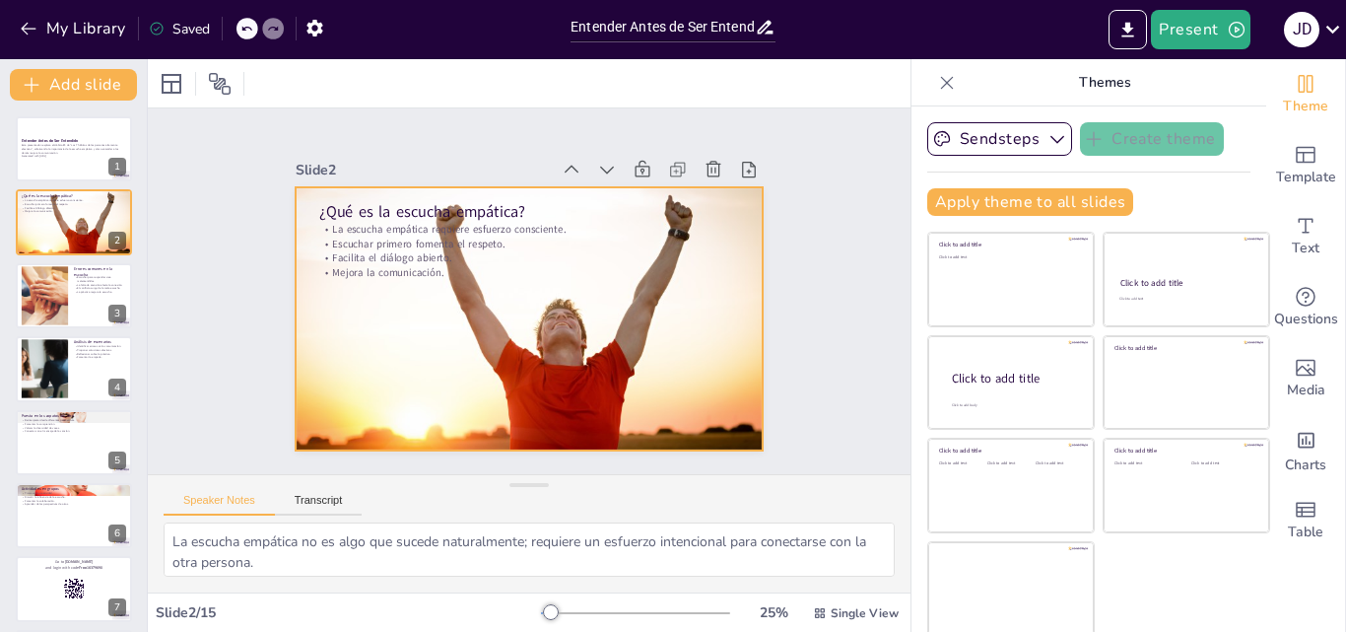
checkbox input "true"
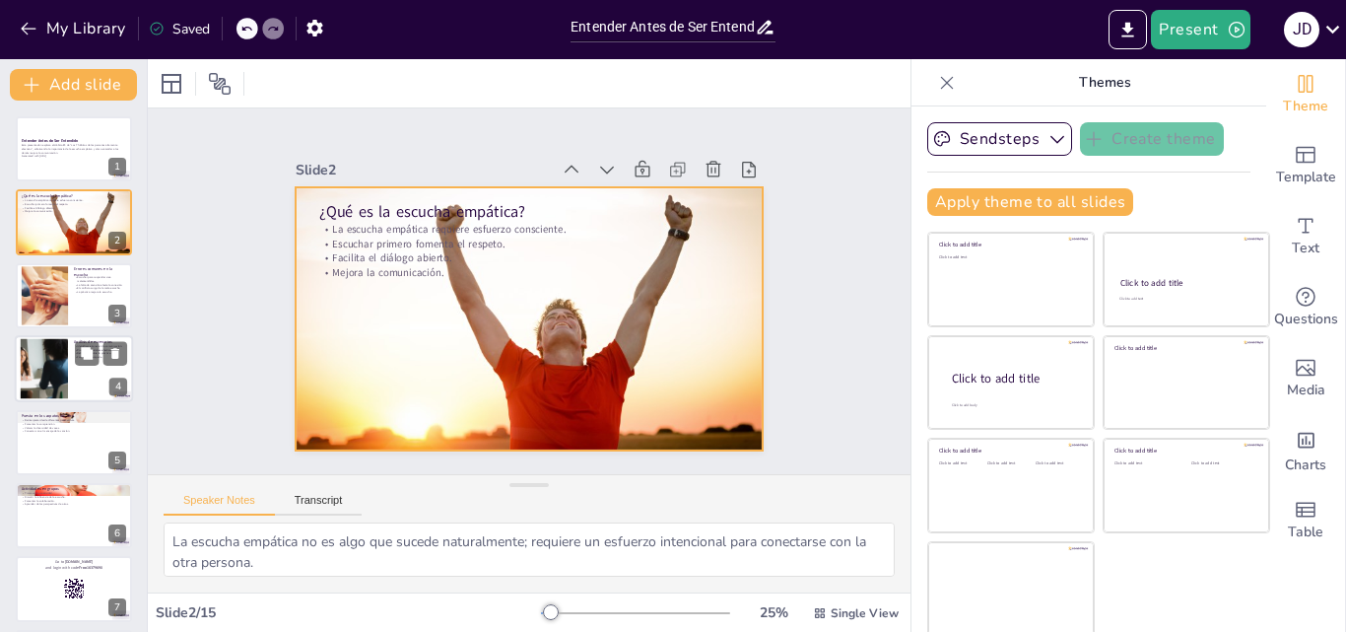
checkbox input "true"
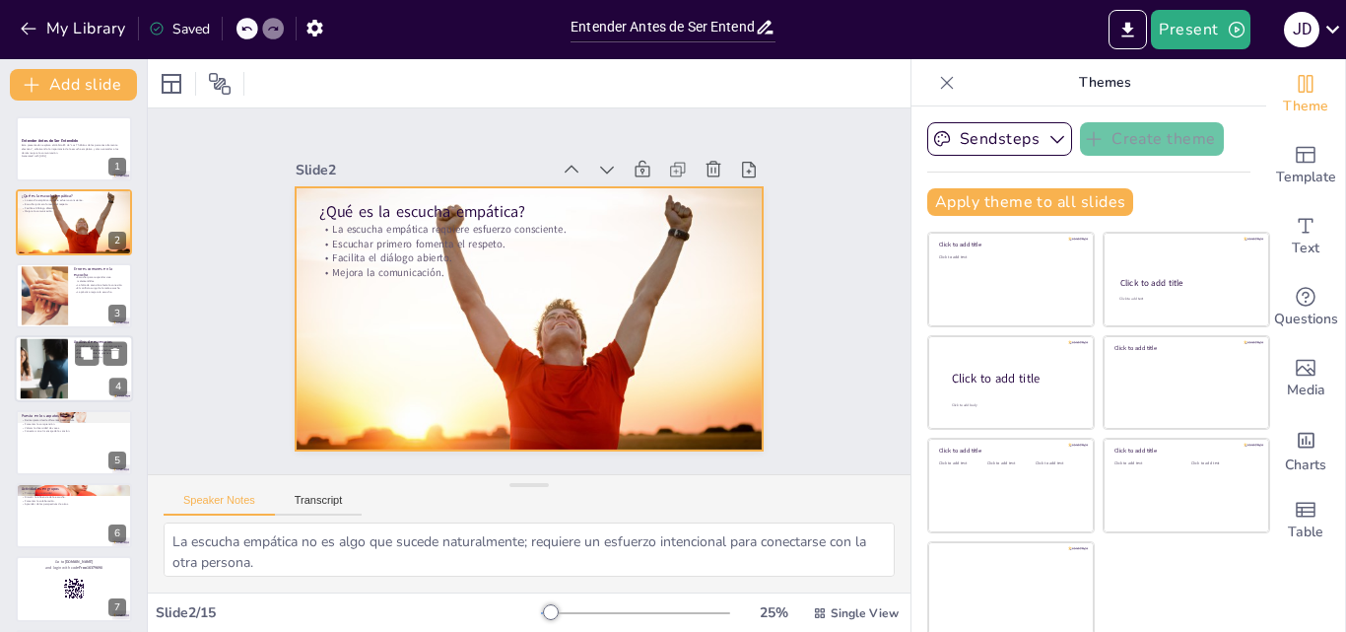
checkbox input "true"
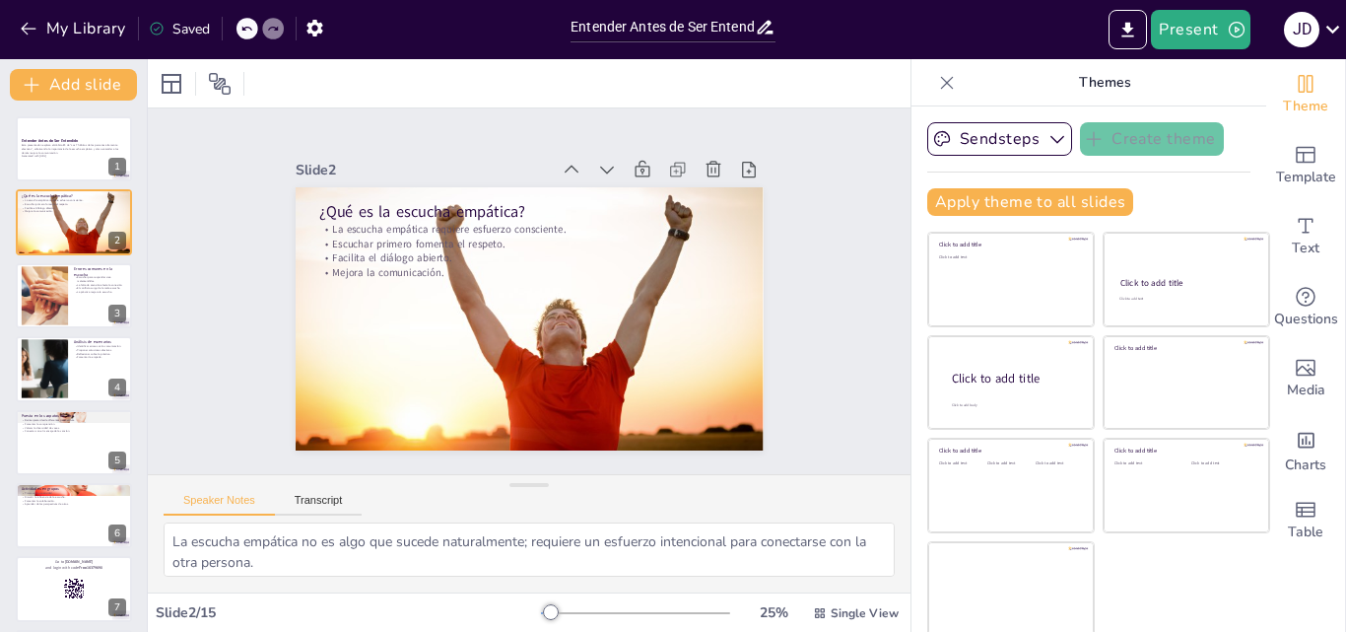
checkbox input "true"
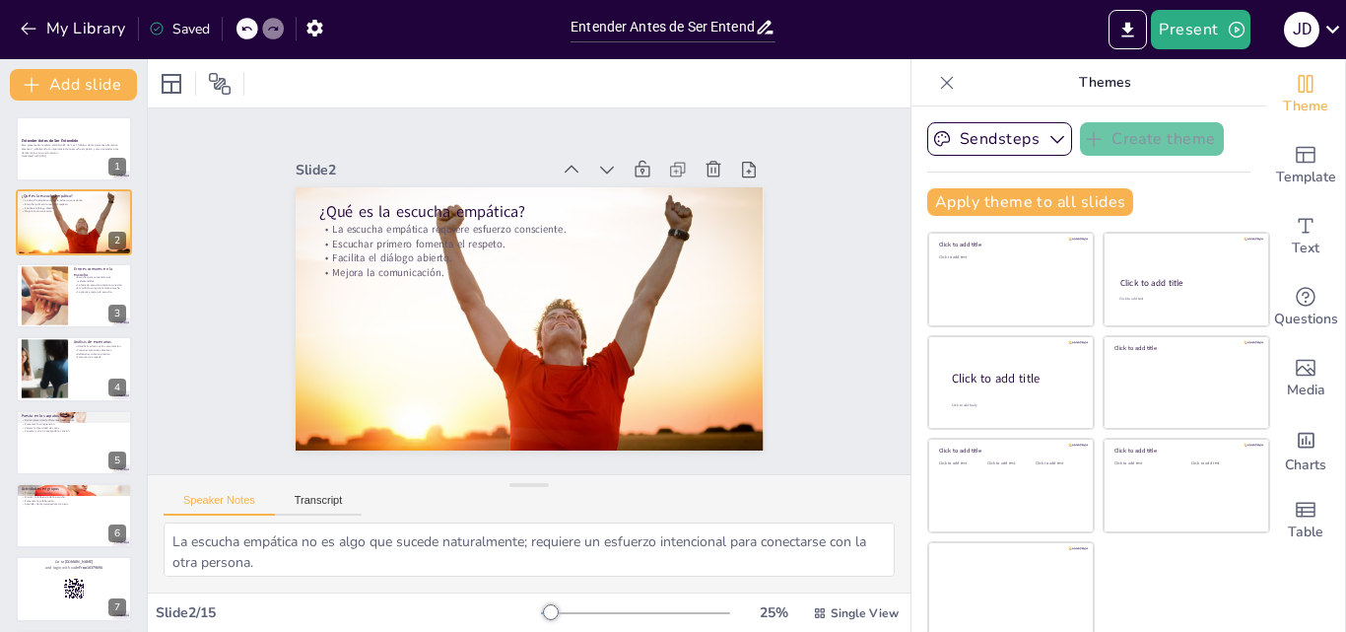
checkbox input "true"
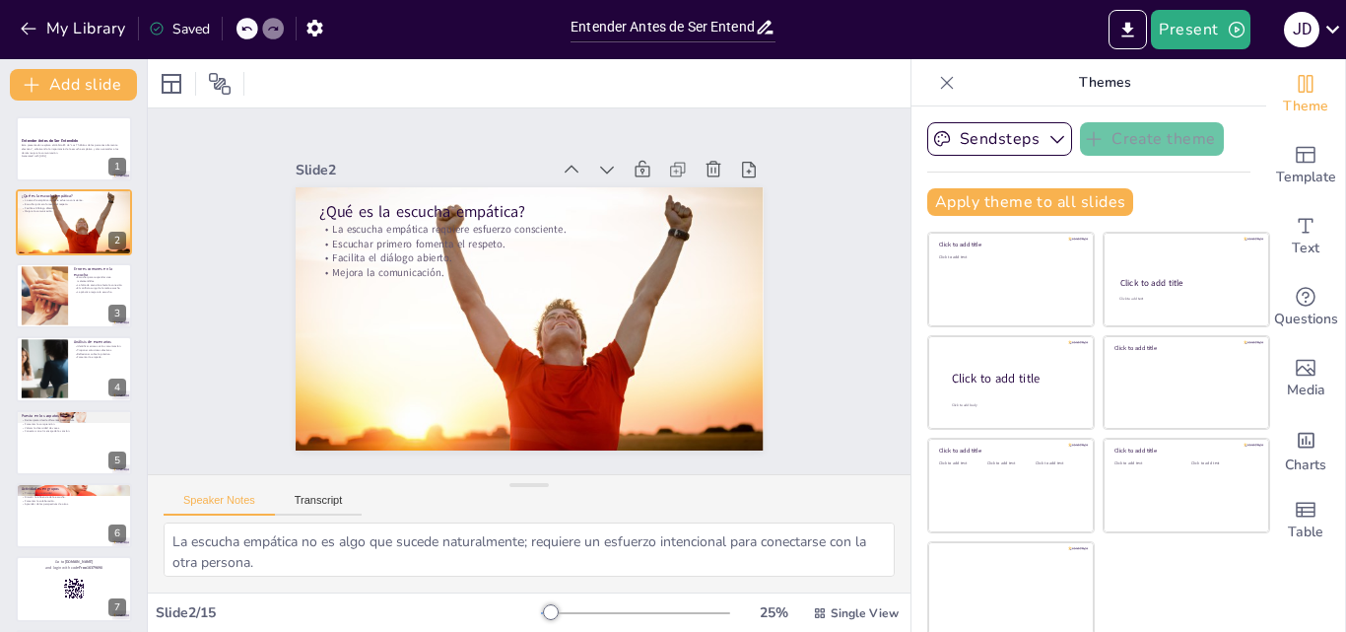
checkbox input "true"
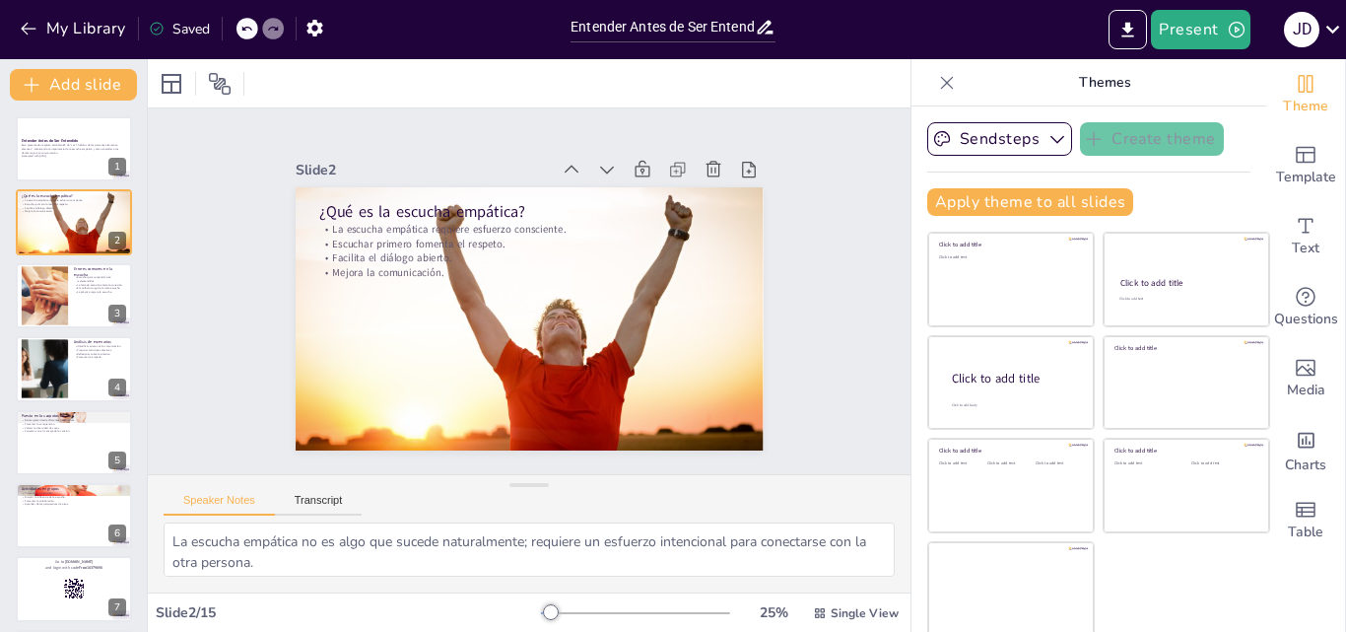
checkbox input "true"
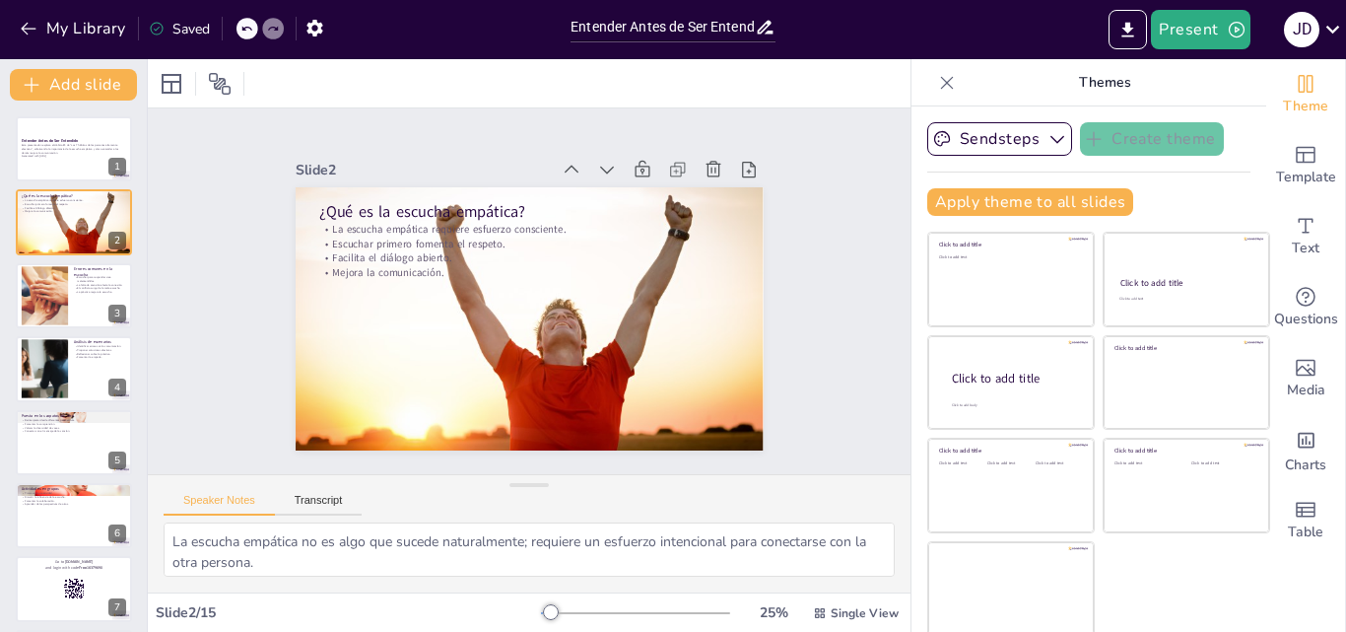
checkbox input "true"
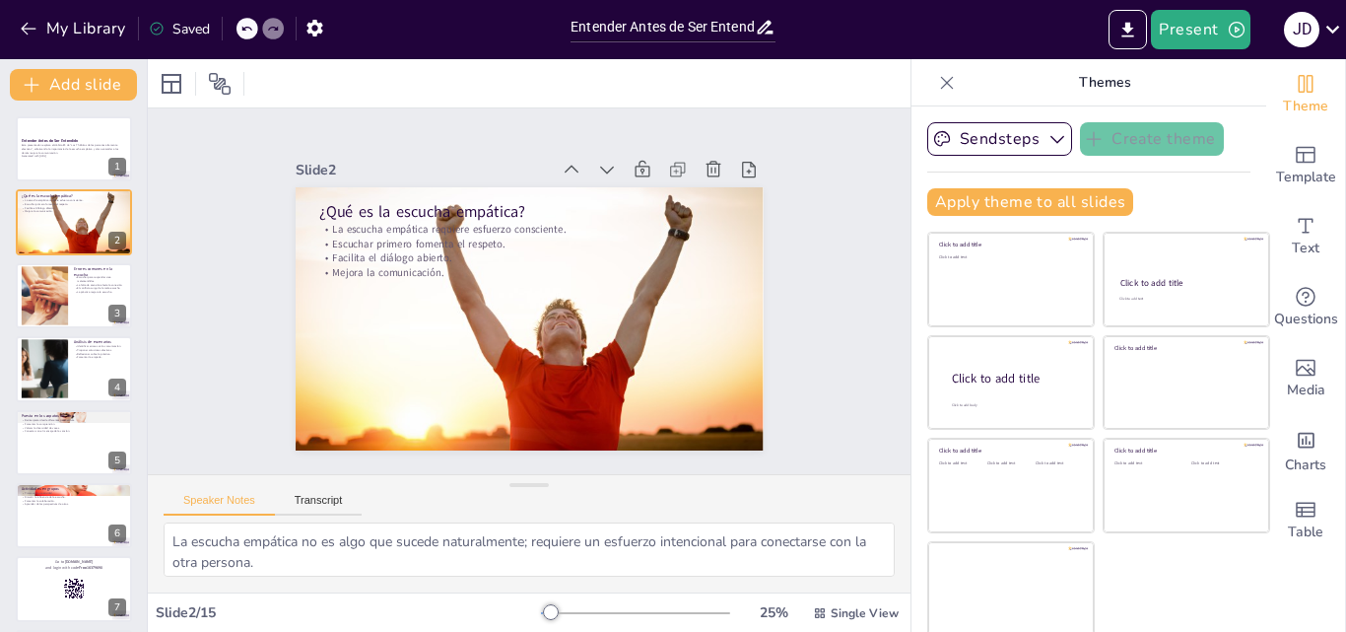
checkbox input "true"
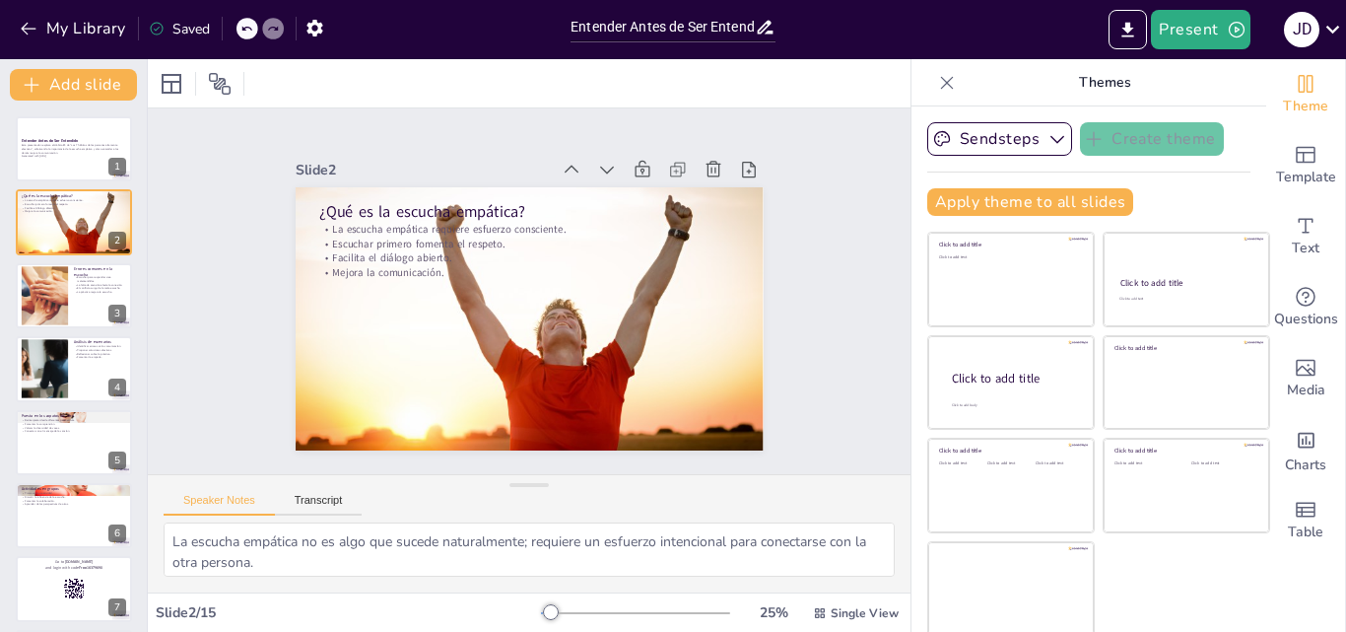
checkbox input "true"
click at [45, 460] on div at bounding box center [74, 442] width 118 height 67
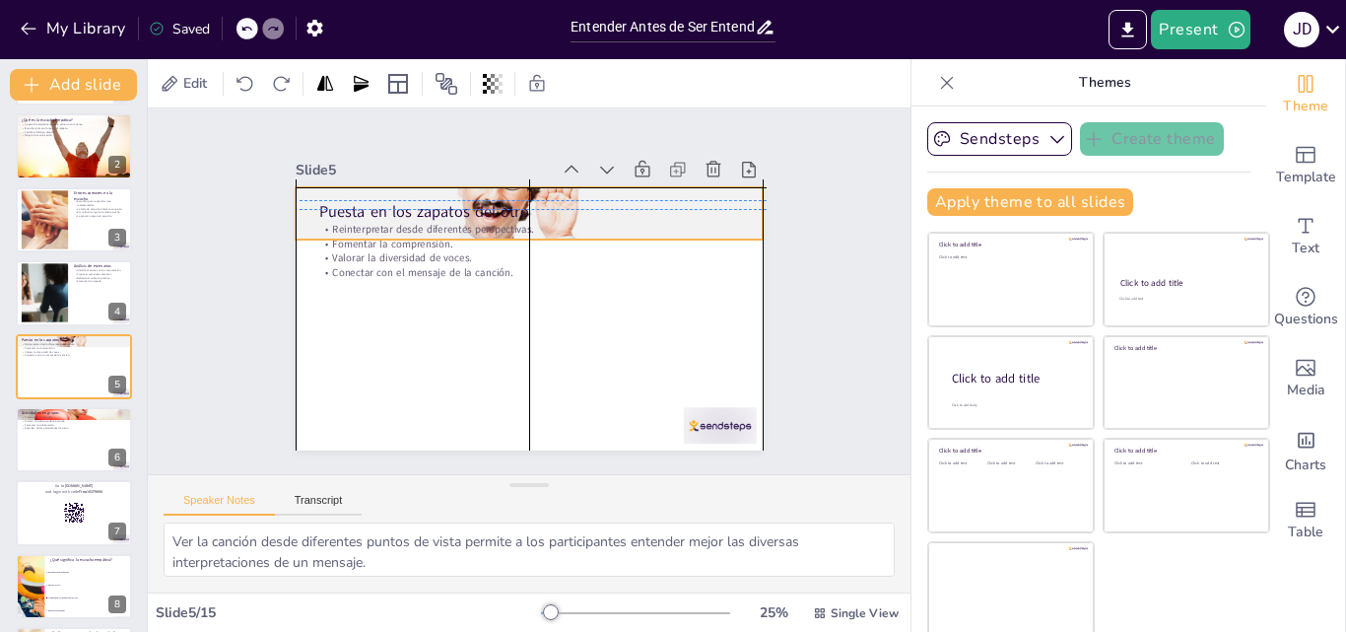
click at [725, 196] on div at bounding box center [537, 214] width 491 height 293
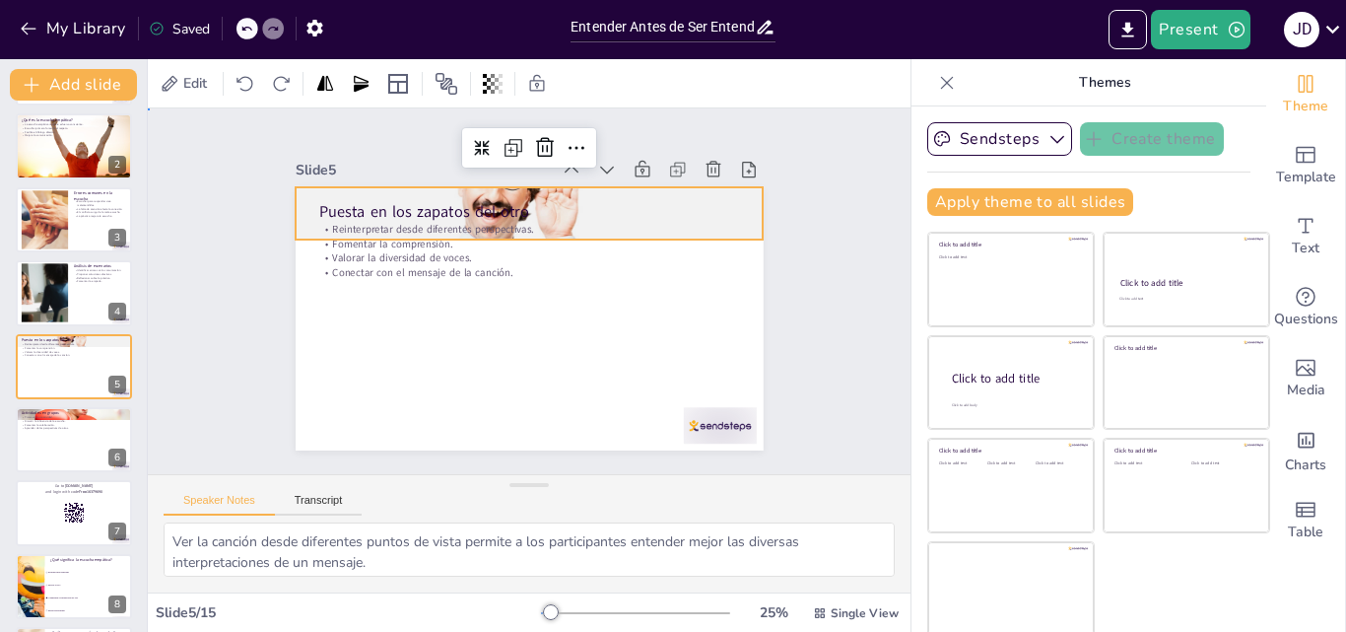
click at [806, 255] on div "Slide 1 Entender Antes de Ser Entendido Esta presentación explora el Hábito #5 …" at bounding box center [529, 291] width 822 height 516
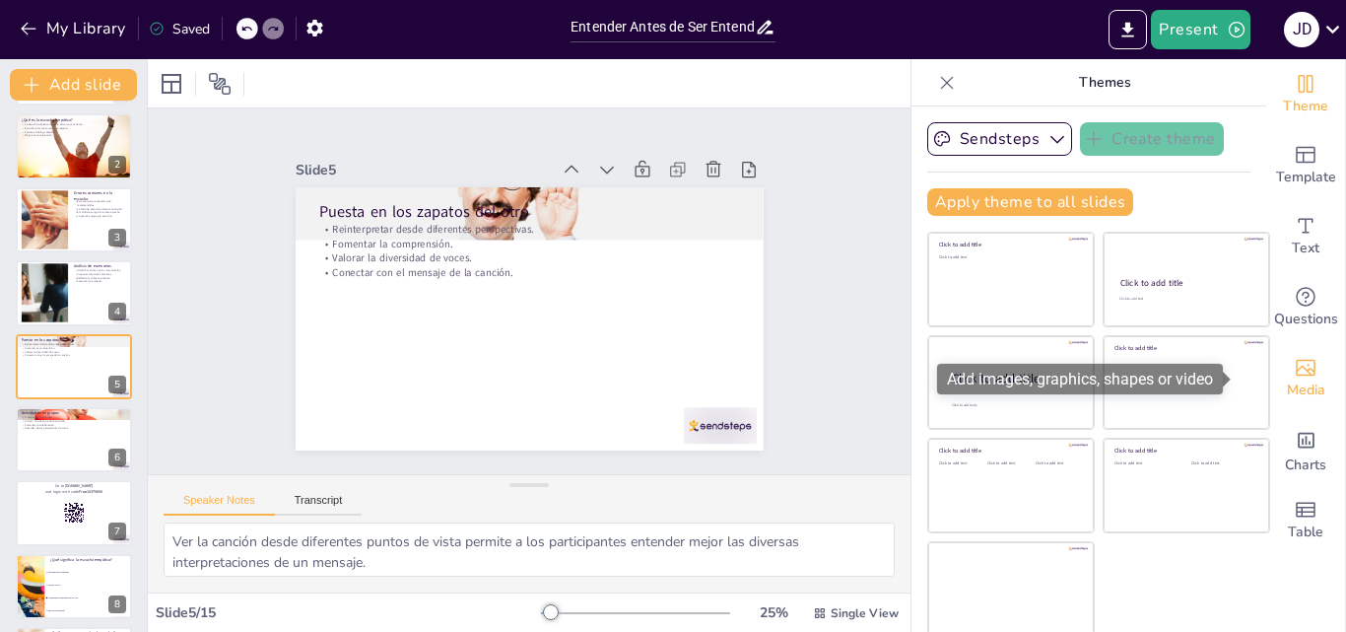
scroll to position [4, 0]
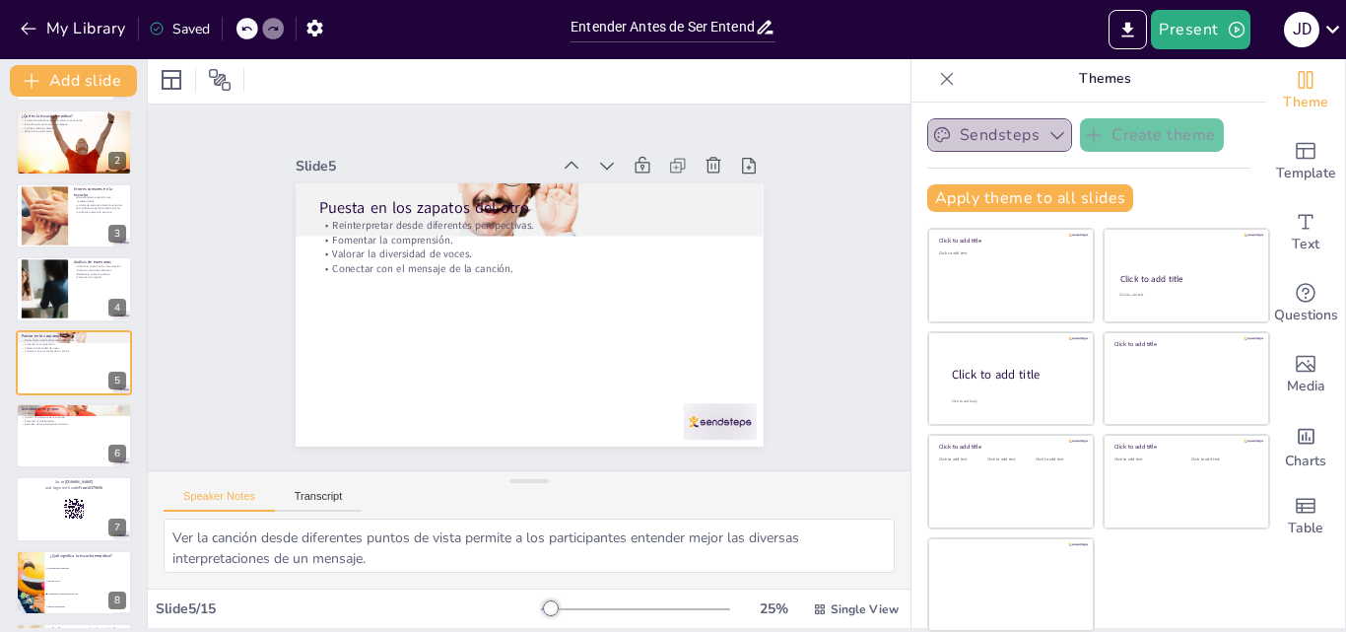
click at [978, 132] on button "Sendsteps" at bounding box center [999, 134] width 145 height 33
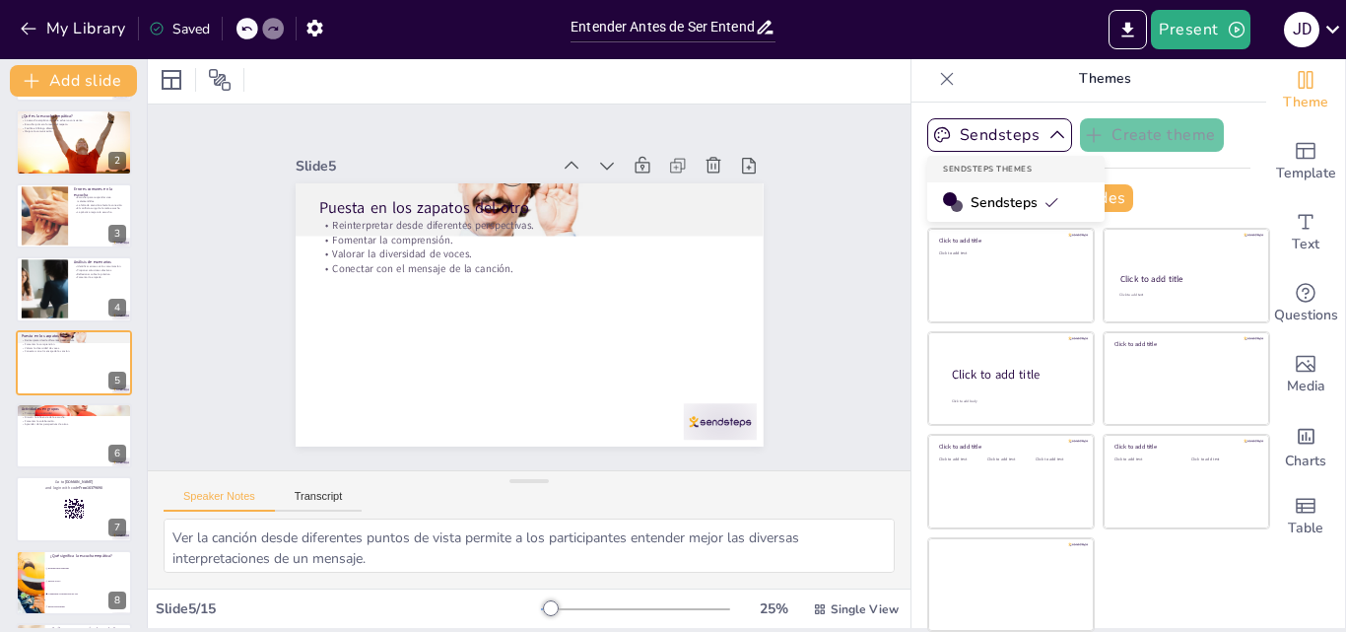
click at [1008, 202] on span "Sendsteps" at bounding box center [1014, 202] width 89 height 19
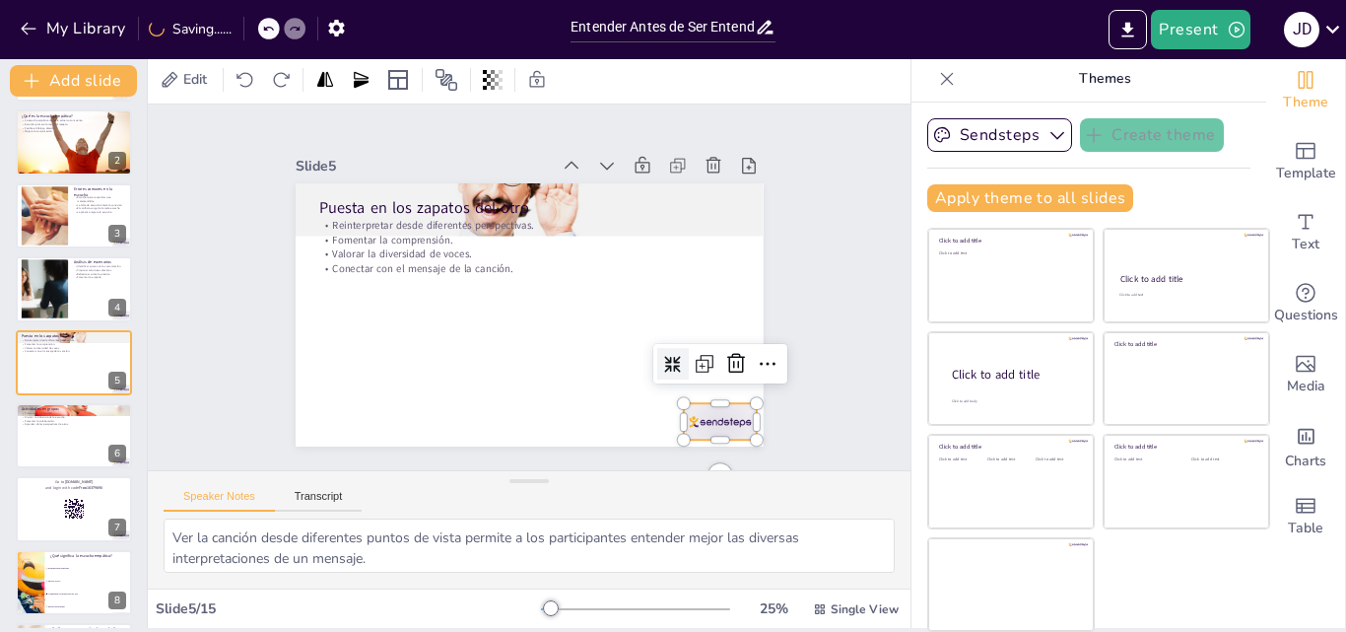
click at [690, 456] on div at bounding box center [649, 487] width 82 height 63
click at [713, 412] on icon at bounding box center [702, 424] width 23 height 24
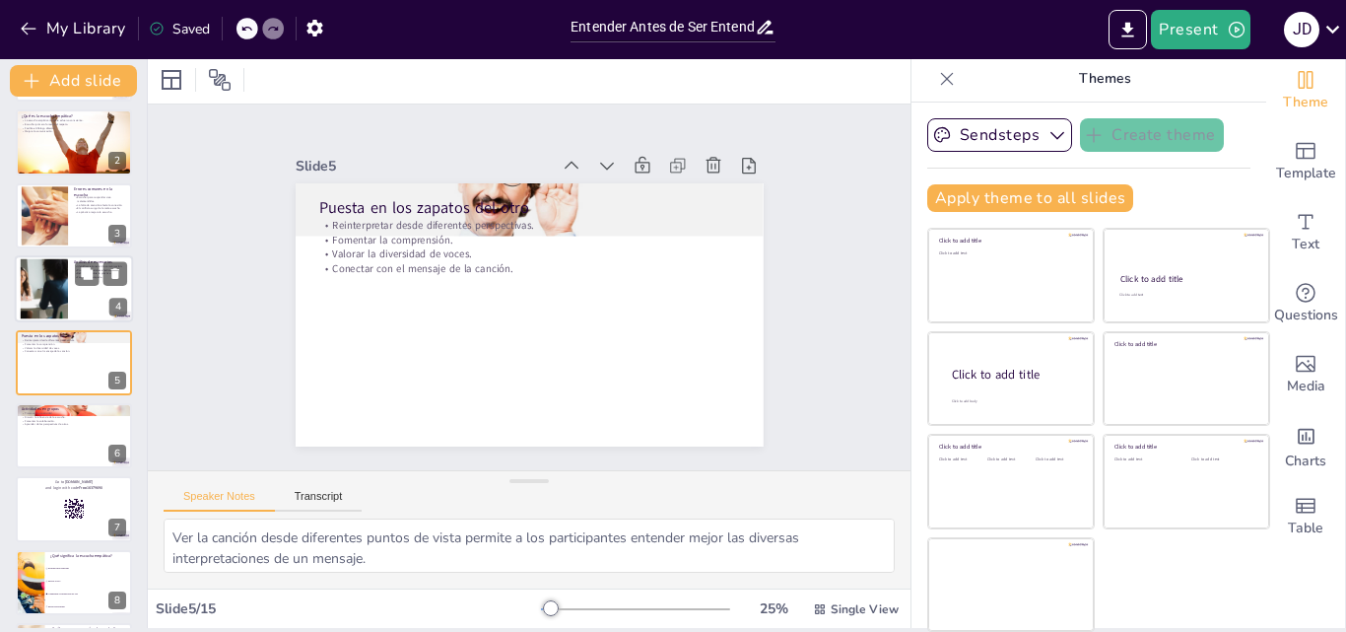
click at [61, 290] on div at bounding box center [44, 289] width 94 height 60
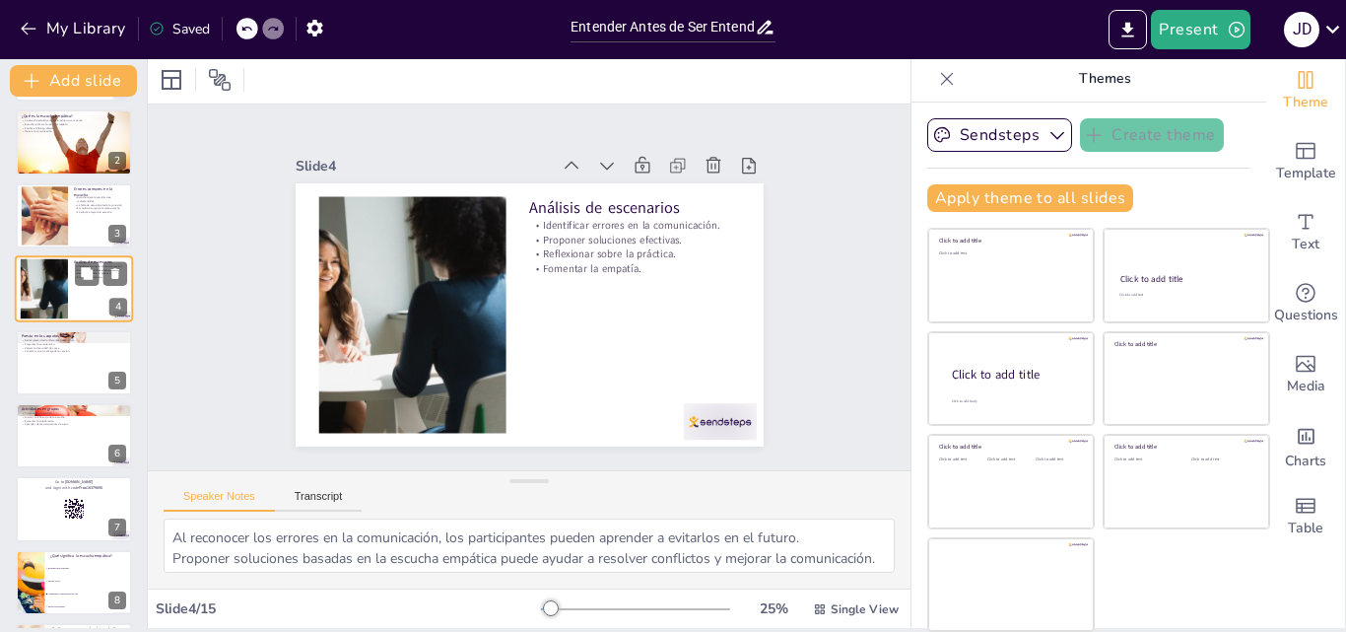
scroll to position [3, 0]
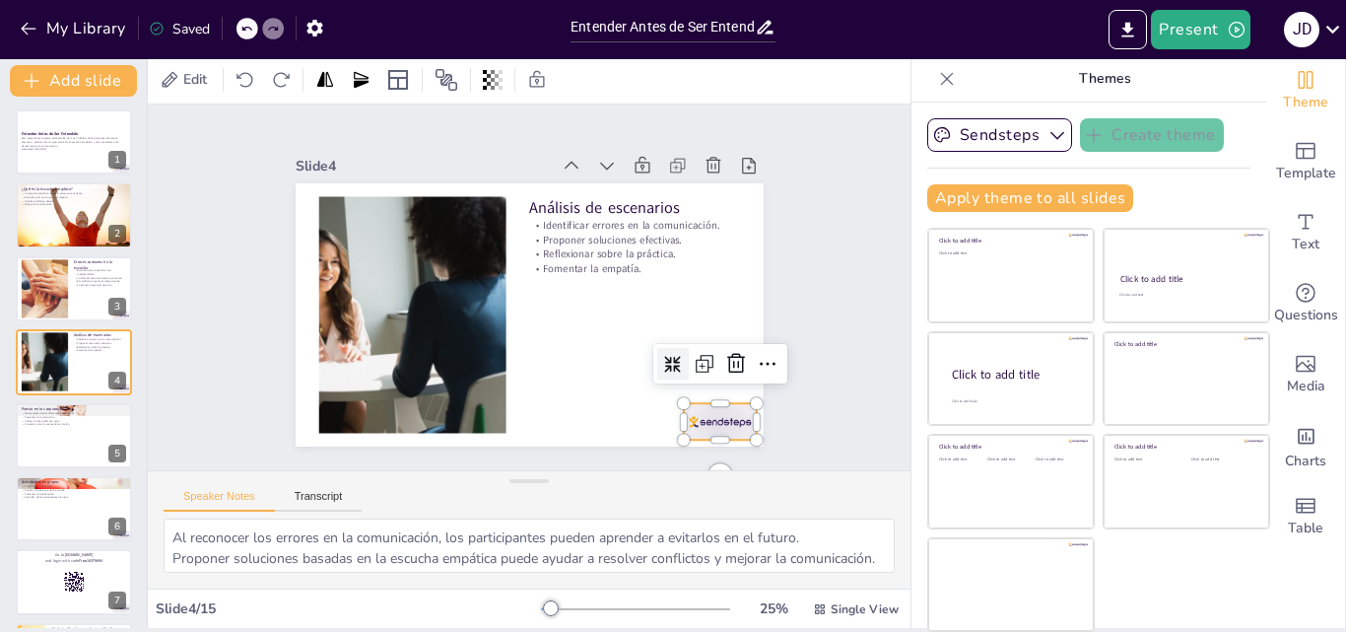
click at [704, 433] on div at bounding box center [687, 458] width 79 height 51
click at [722, 391] on icon at bounding box center [715, 405] width 28 height 28
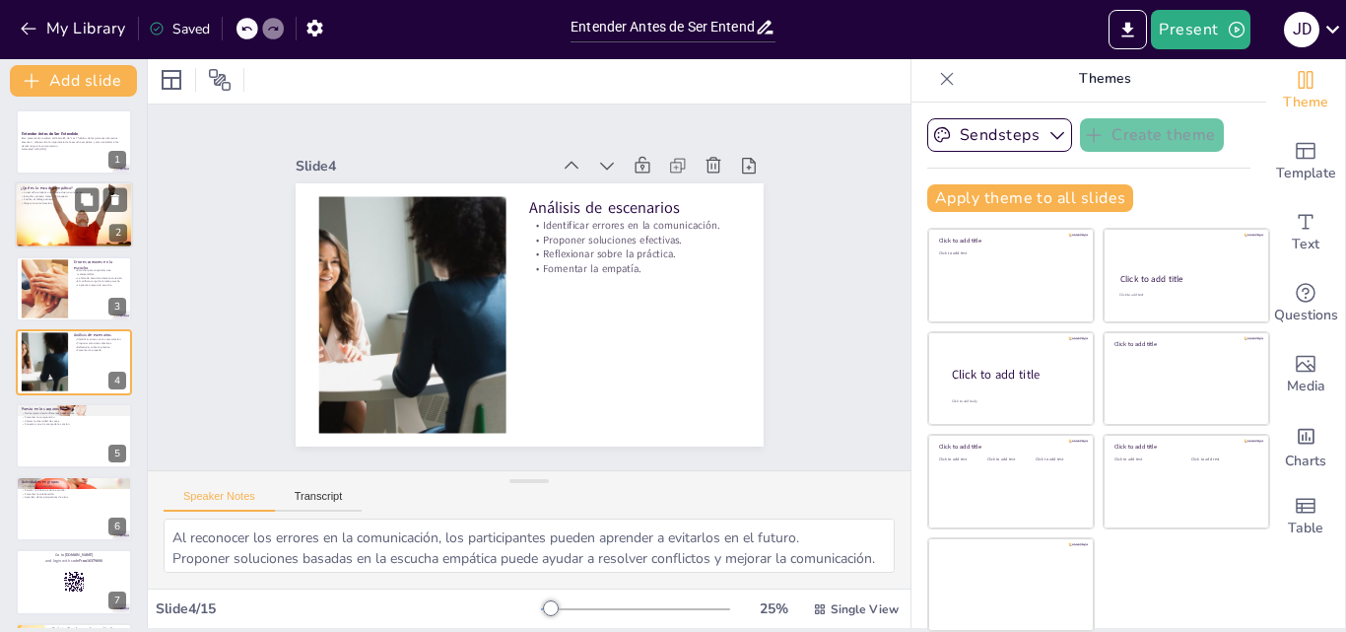
click at [63, 218] on div at bounding box center [74, 214] width 118 height 79
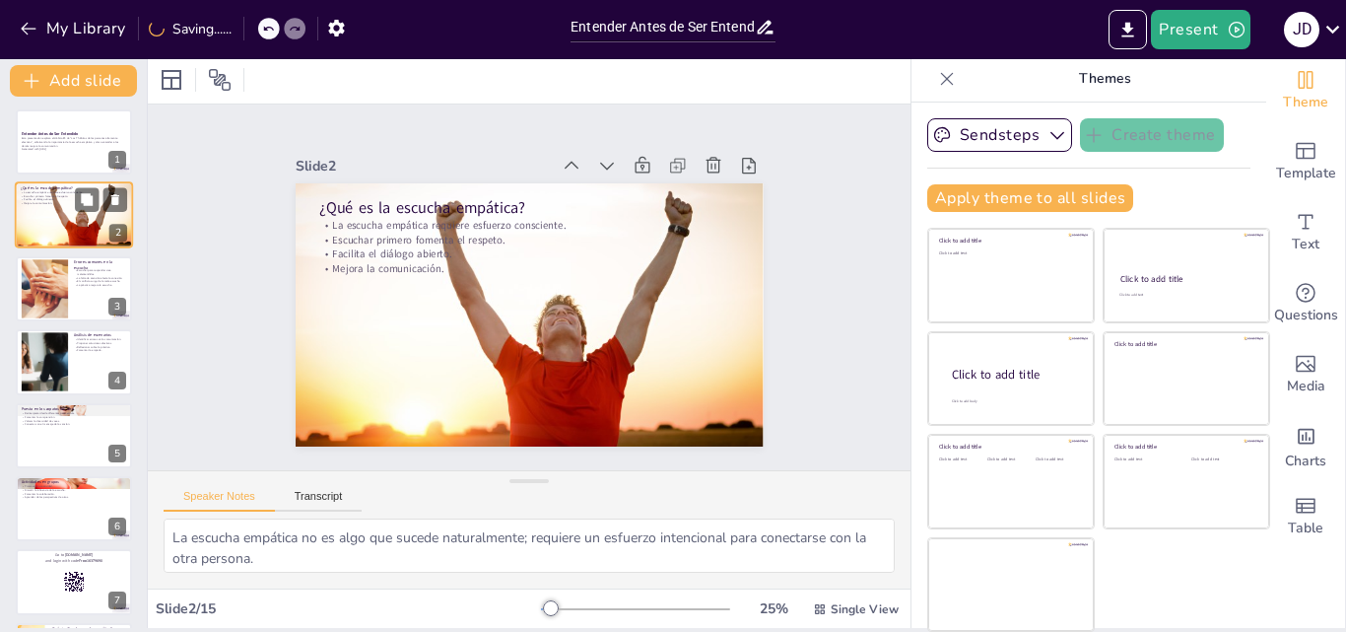
scroll to position [0, 0]
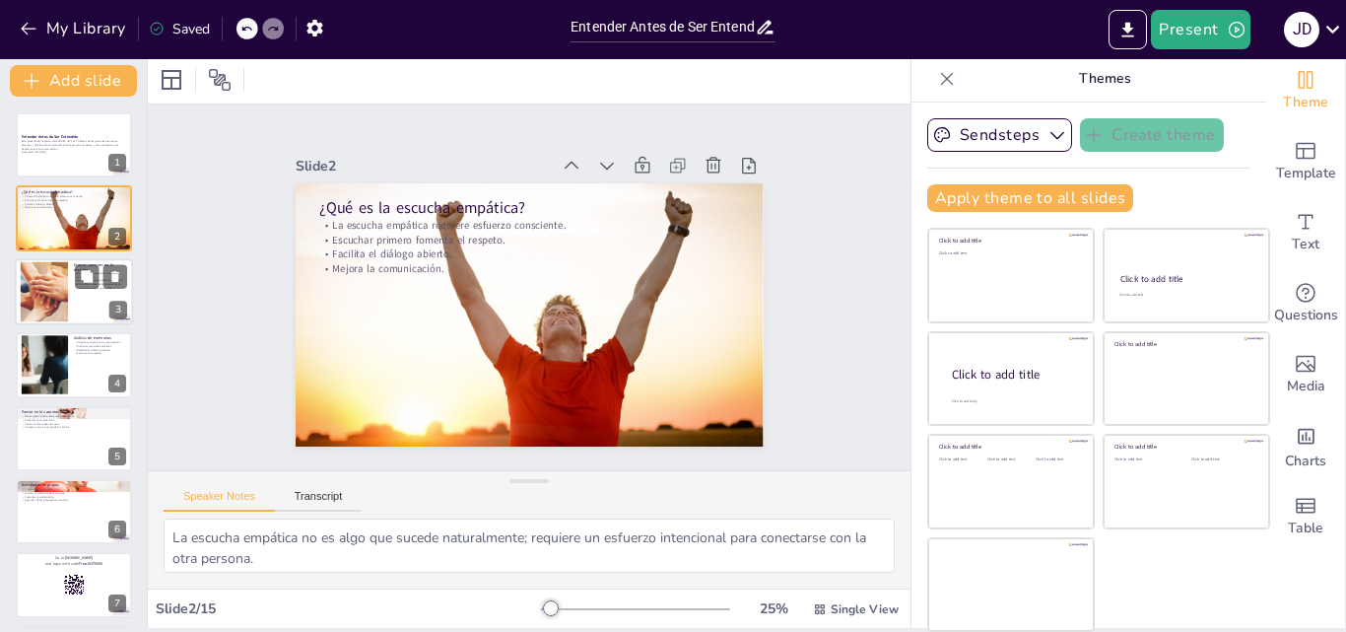
click at [51, 311] on div at bounding box center [44, 291] width 114 height 60
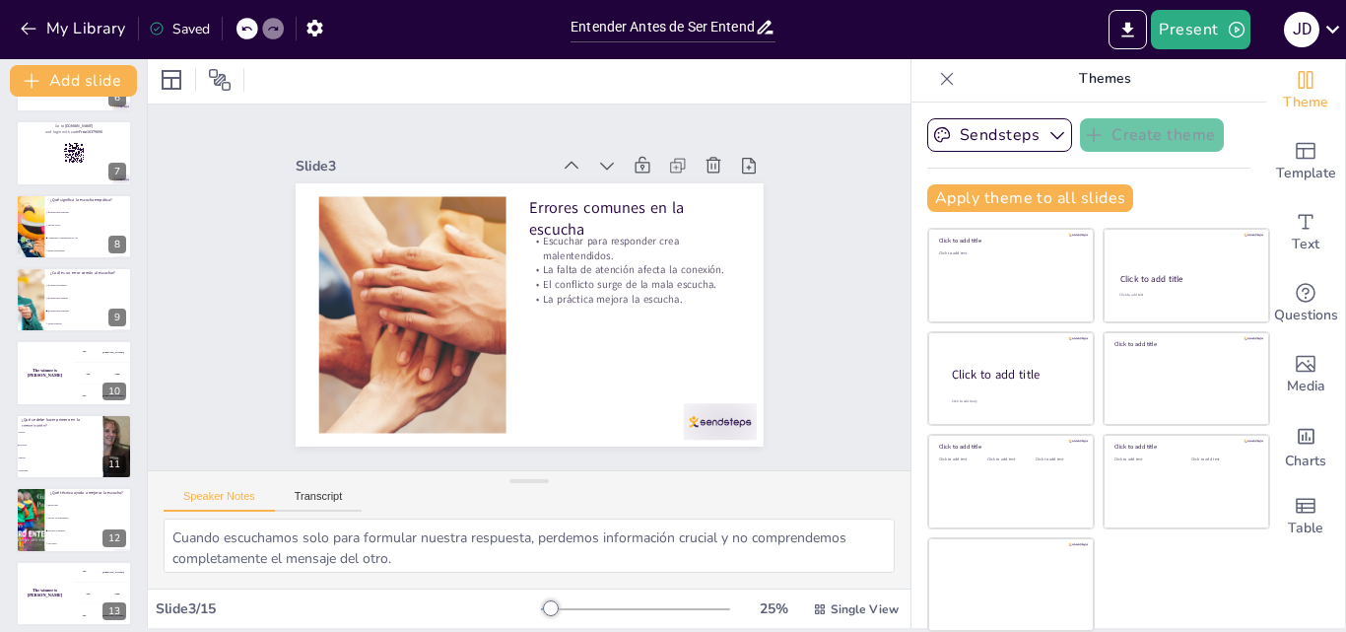
scroll to position [592, 0]
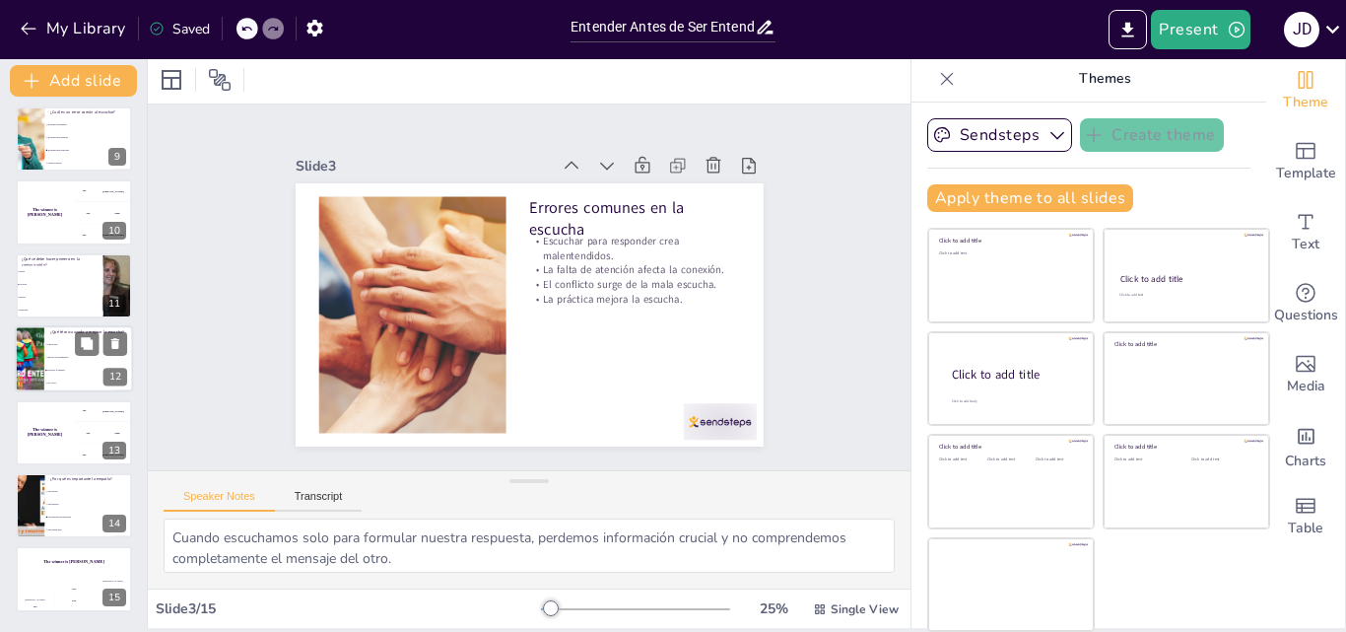
click at [53, 371] on li "Practicar la empatía" at bounding box center [88, 371] width 89 height 13
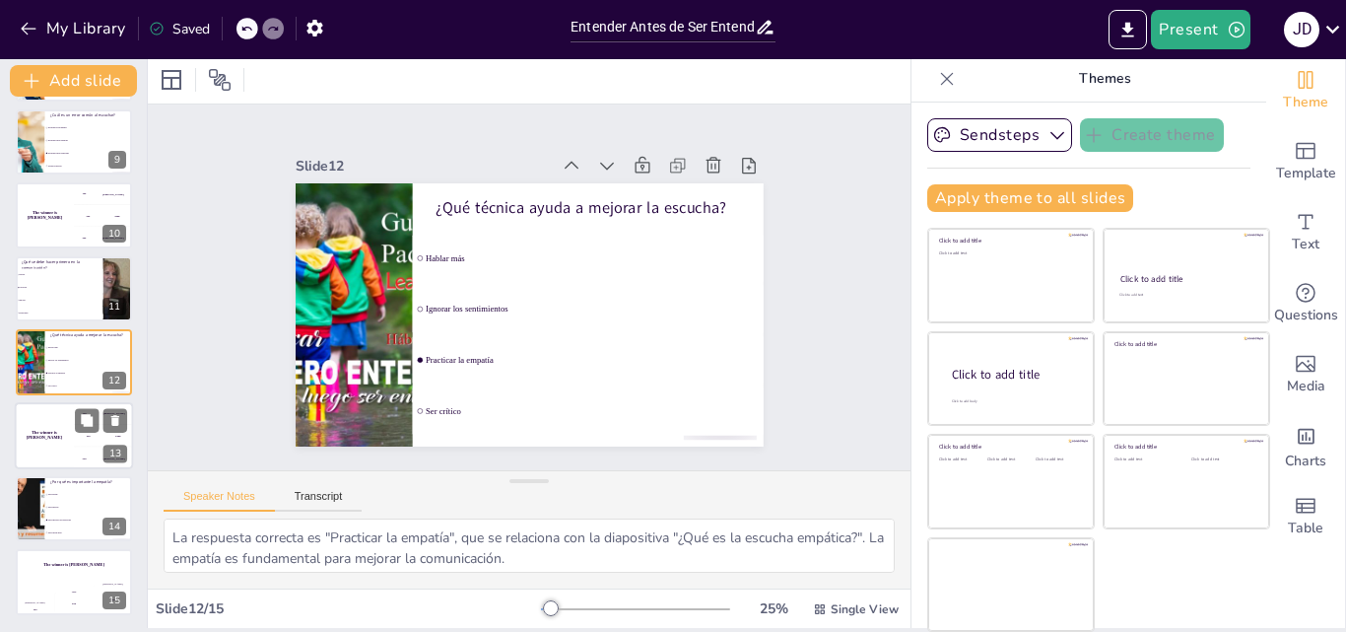
click at [50, 432] on h4 "The winner is [PERSON_NAME]" at bounding box center [44, 435] width 59 height 10
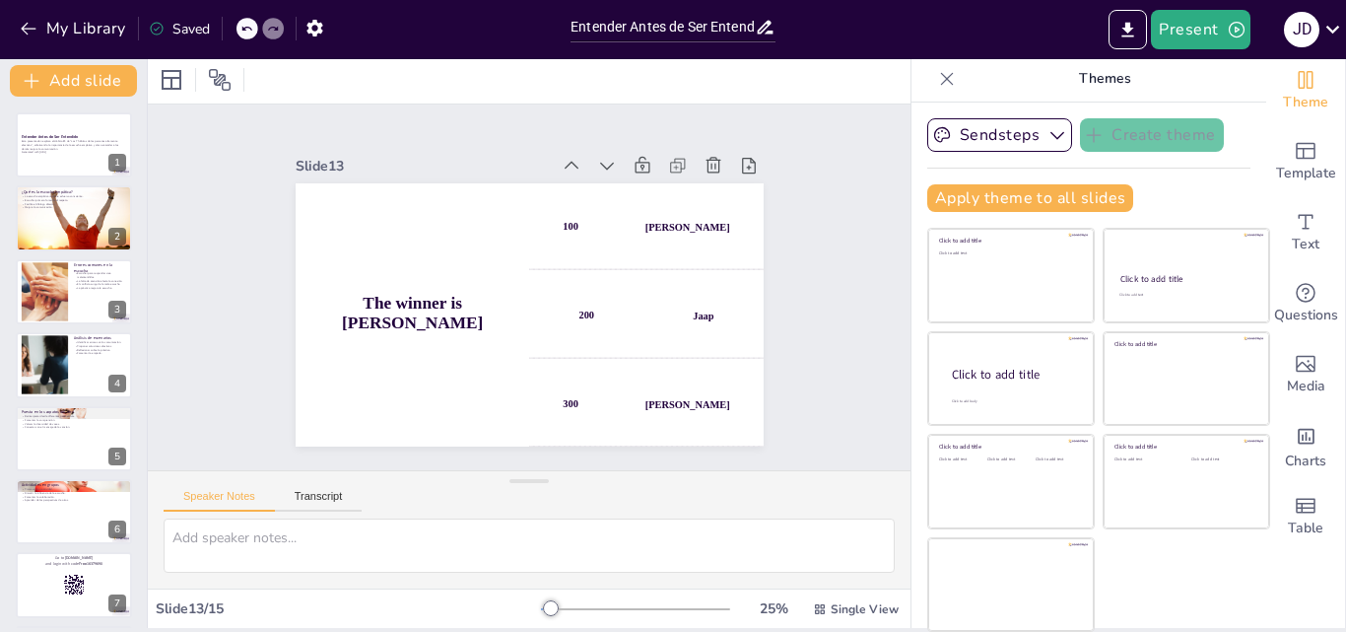
scroll to position [0, 0]
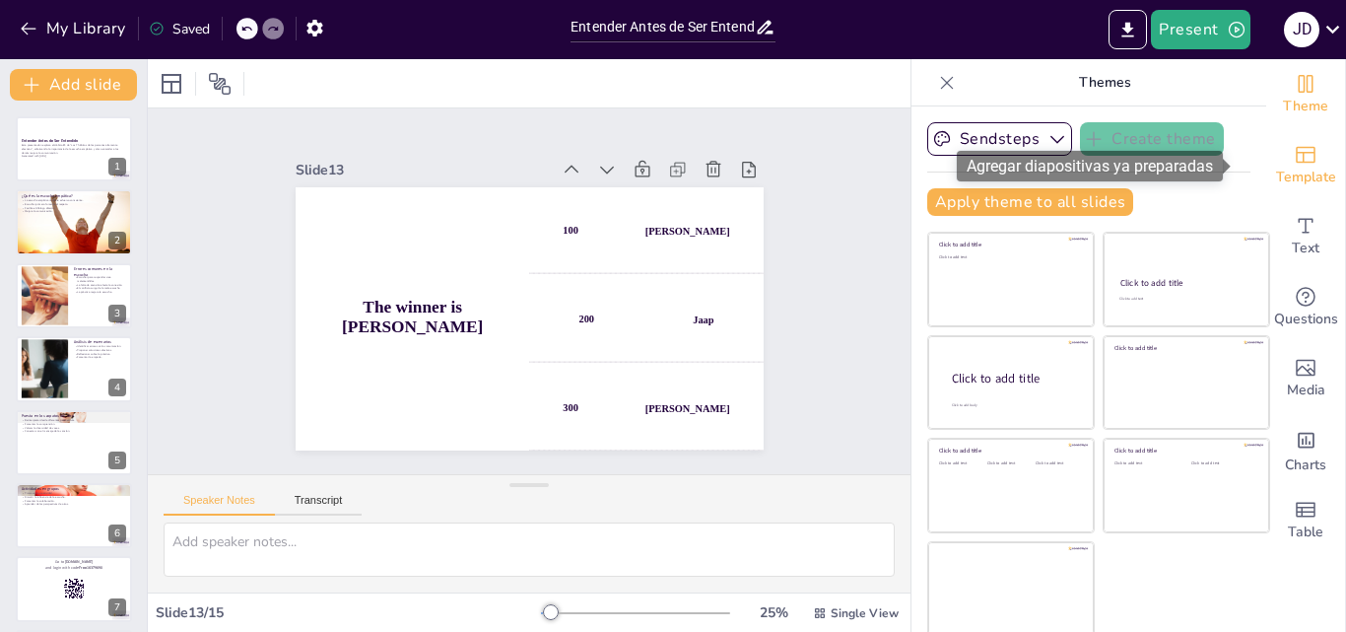
click at [1282, 167] on span "Template" at bounding box center [1306, 178] width 60 height 22
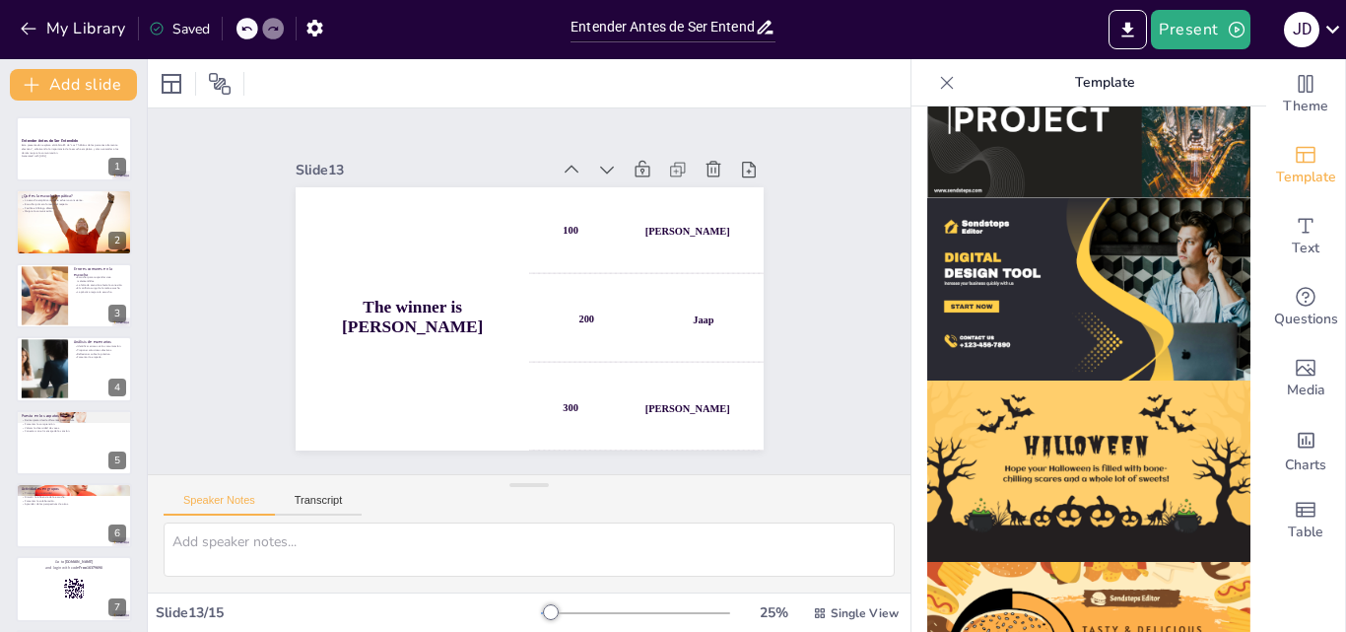
scroll to position [1928, 0]
